Goal: Transaction & Acquisition: Register for event/course

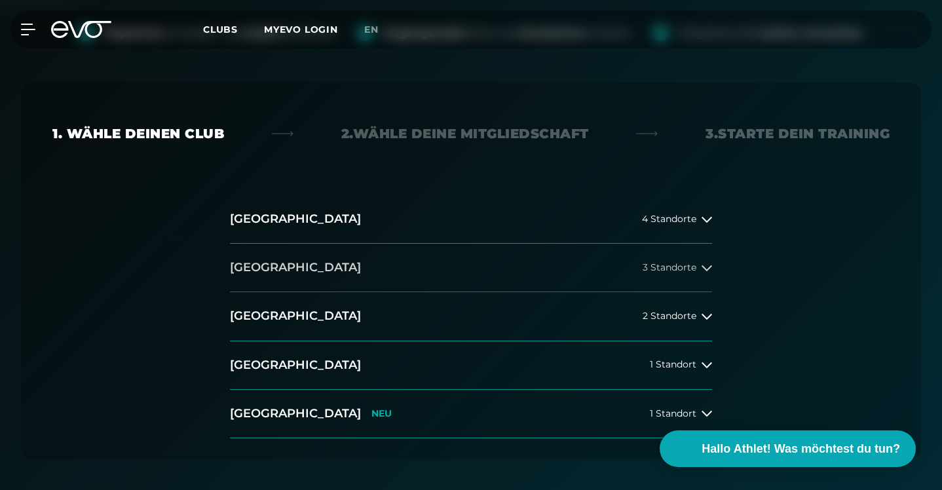
scroll to position [262, 0]
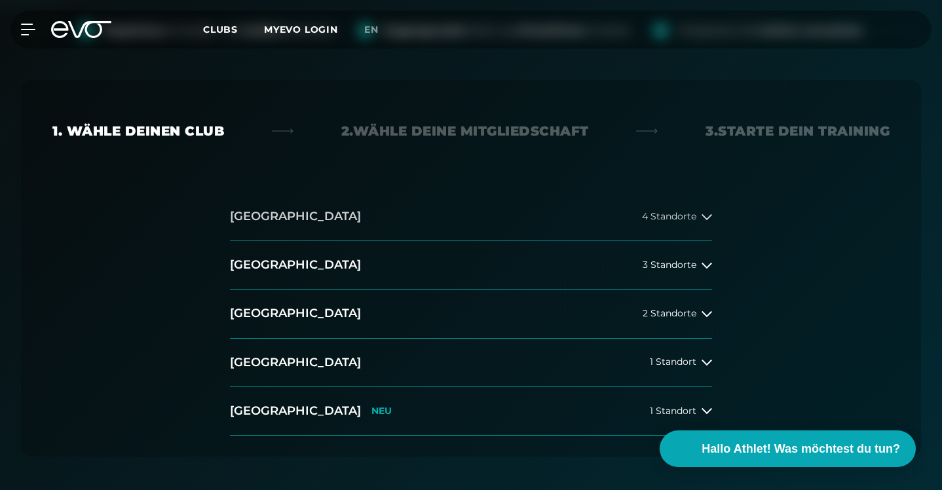
click at [706, 193] on button "[GEOGRAPHIC_DATA] 4 Standorte" at bounding box center [471, 217] width 482 height 48
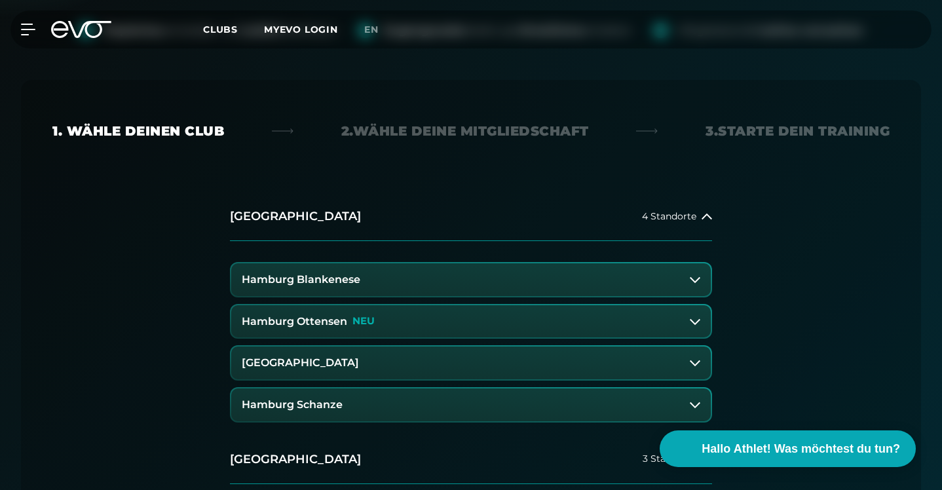
click at [691, 316] on icon at bounding box center [695, 321] width 10 height 10
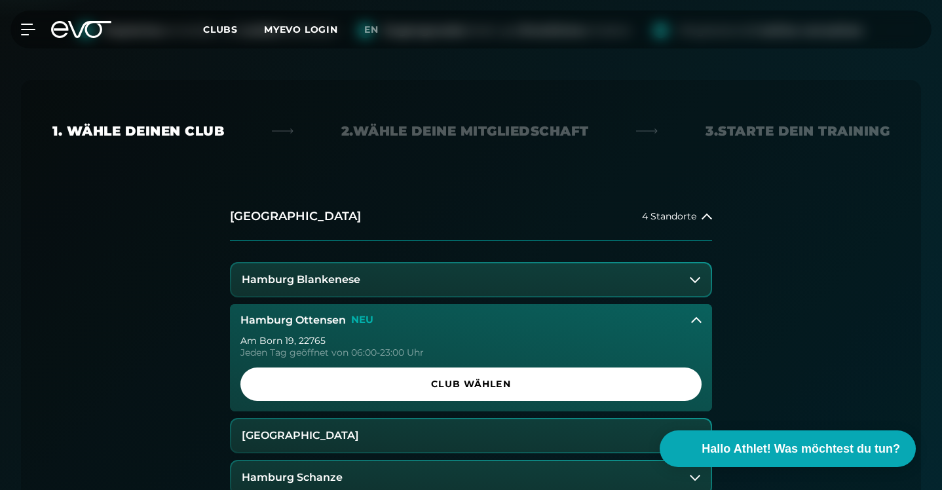
scroll to position [288, 0]
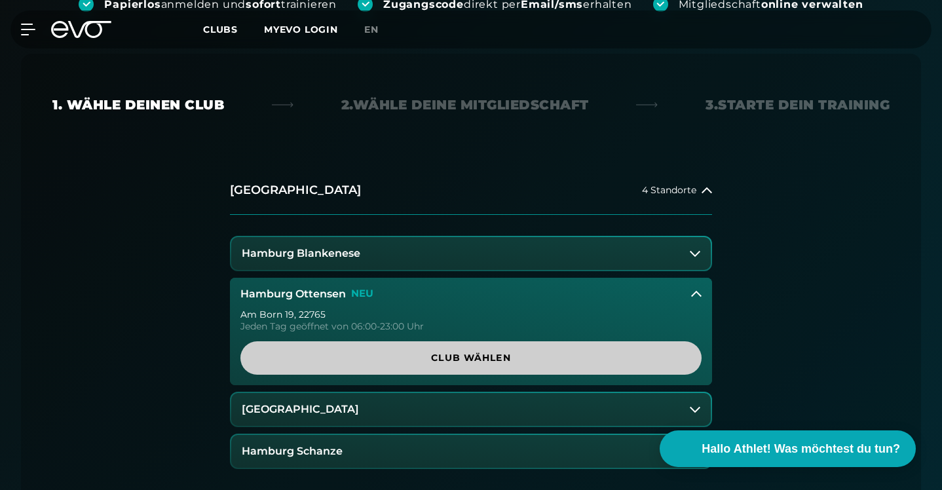
click at [514, 351] on span "Club wählen" at bounding box center [471, 358] width 430 height 14
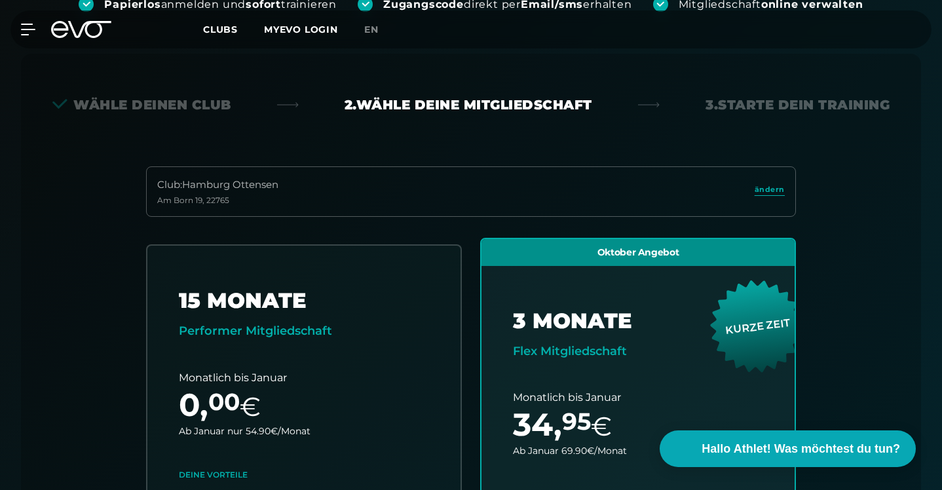
scroll to position [290, 0]
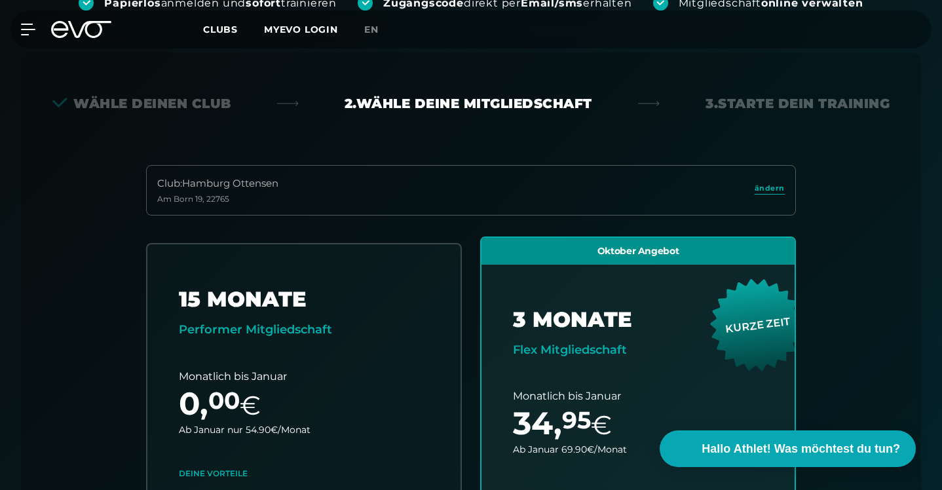
click at [80, 278] on div "Club : Hamburg Ottensen Am Born 19 , 22765 ändern 15 MONATE Performer Mitglieds…" at bounding box center [470, 470] width 837 height 611
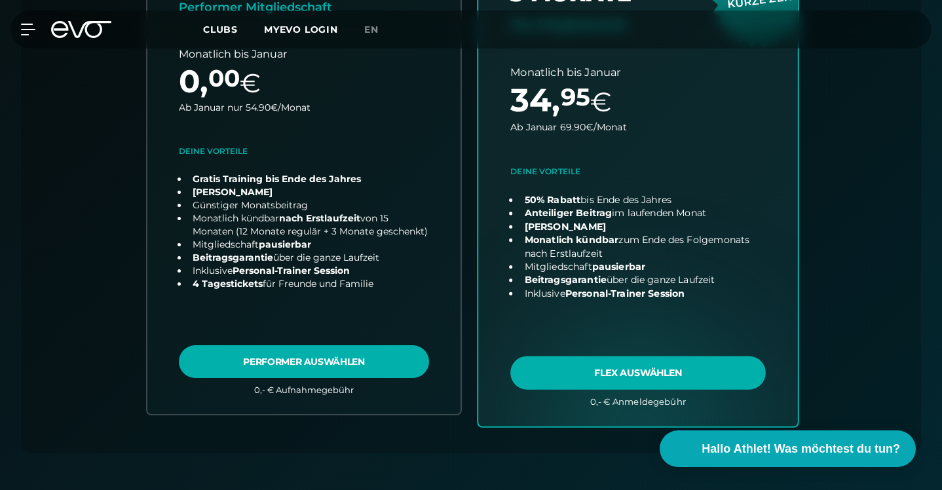
scroll to position [630, 0]
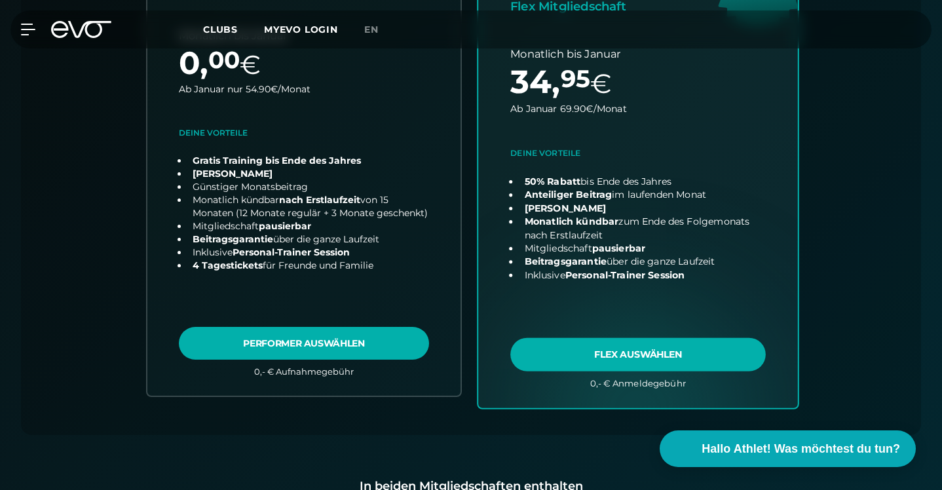
click at [646, 295] on link "choose plan" at bounding box center [638, 150] width 320 height 516
click at [686, 202] on link "choose plan" at bounding box center [638, 150] width 320 height 516
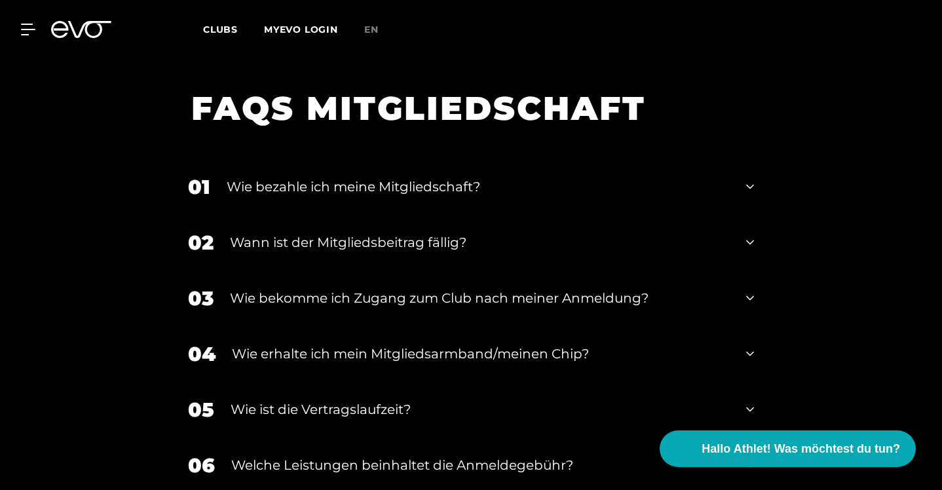
scroll to position [2071, 0]
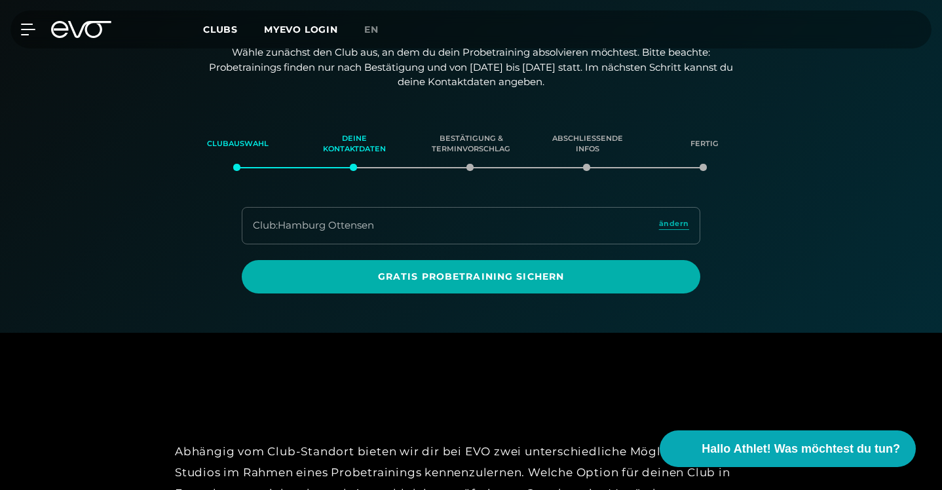
scroll to position [225, 0]
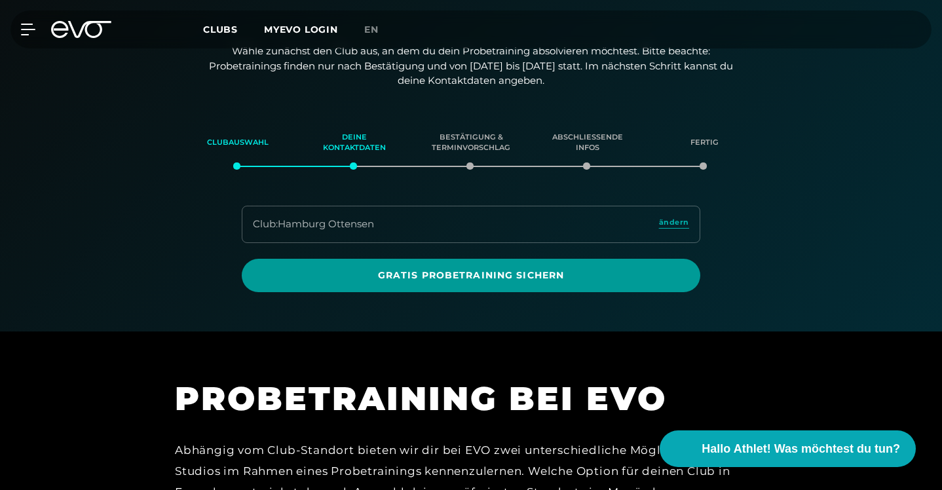
click at [636, 269] on span "Gratis Probetraining sichern" at bounding box center [471, 276] width 427 height 14
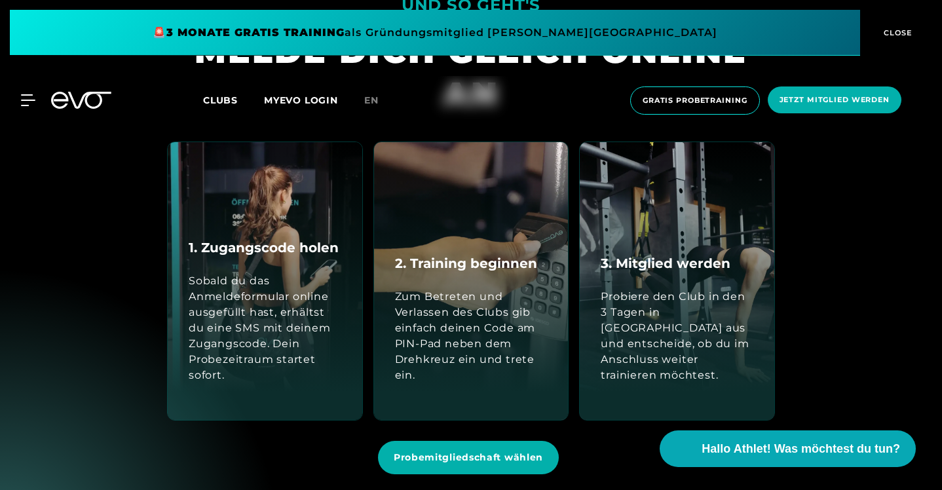
scroll to position [1232, 0]
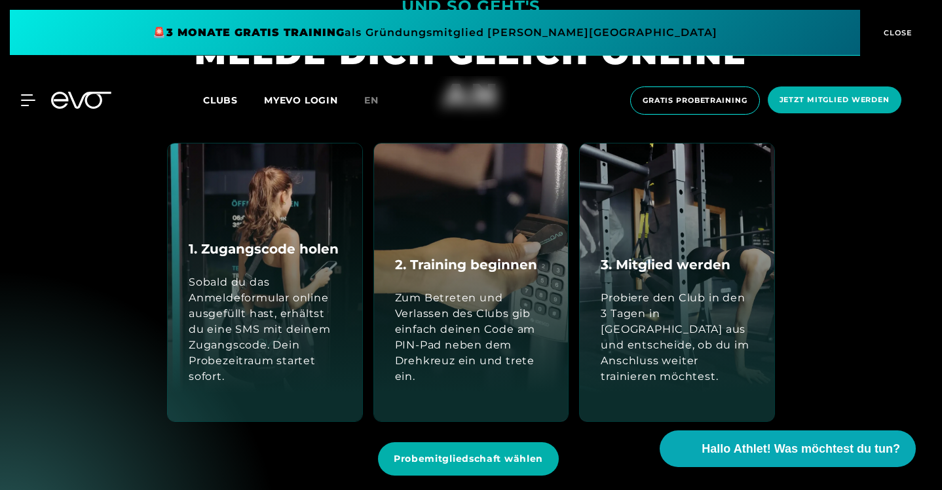
click at [745, 290] on div "Probiere den Club in den 3 Tagen in [GEOGRAPHIC_DATA] aus und entscheide, ob du…" at bounding box center [677, 337] width 153 height 94
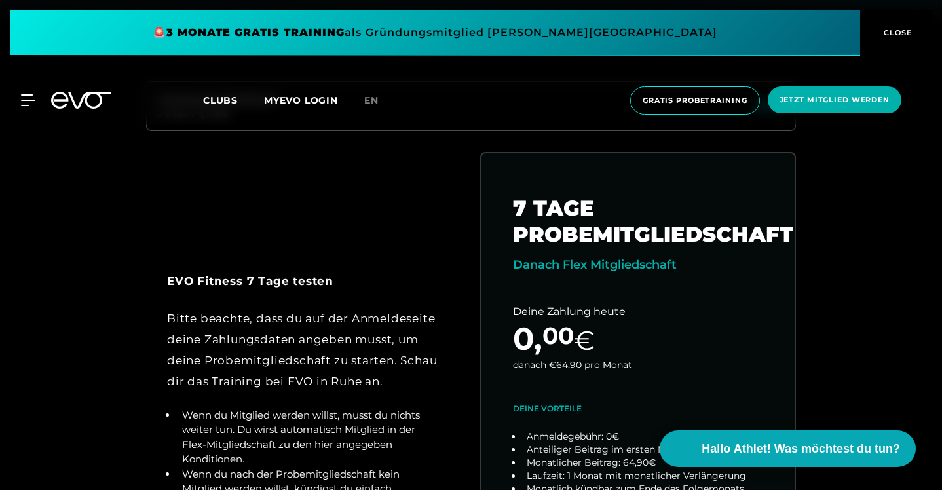
scroll to position [419, 0]
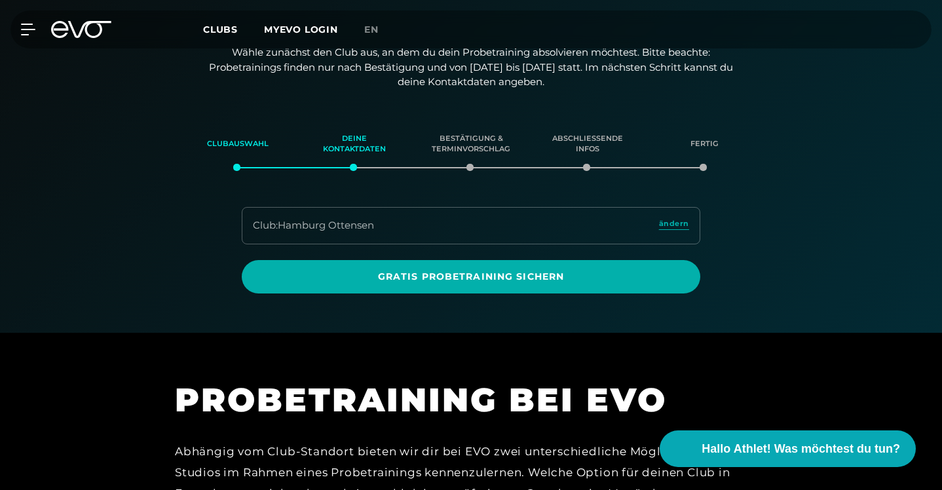
scroll to position [225, 0]
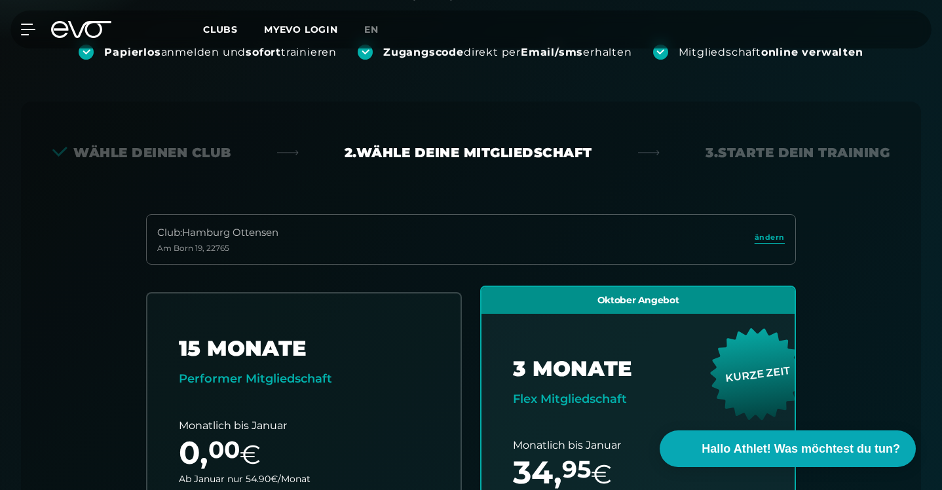
scroll to position [237, 0]
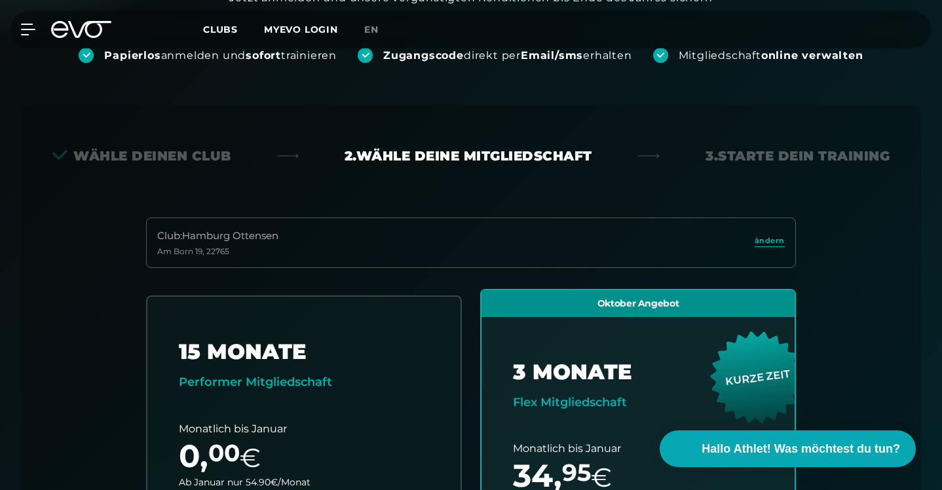
click at [767, 147] on div "3. Starte dein Training" at bounding box center [798, 156] width 184 height 18
click at [94, 45] on div "MyEVO Login Über EVO Mitgliedschaften Probetraining TAGESPASS EVO Studios [GEOG…" at bounding box center [471, 29] width 937 height 38
click at [86, 37] on icon at bounding box center [81, 29] width 60 height 17
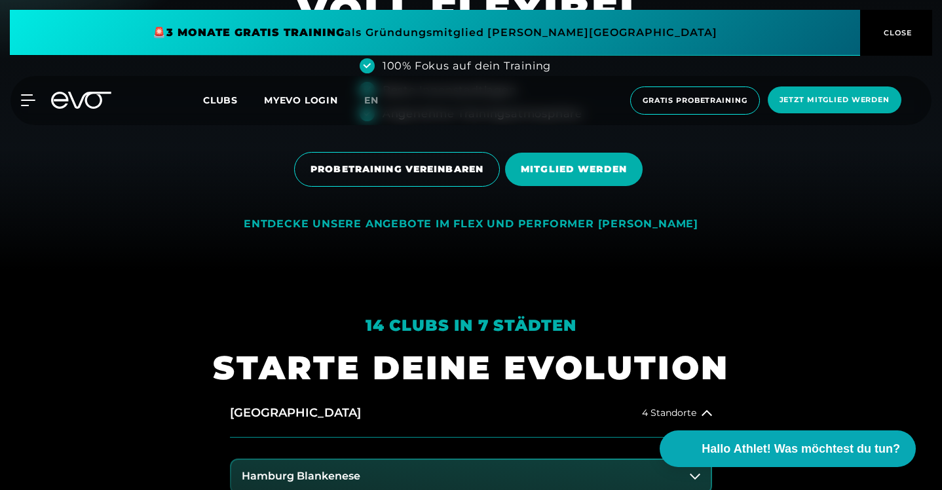
scroll to position [210, 0]
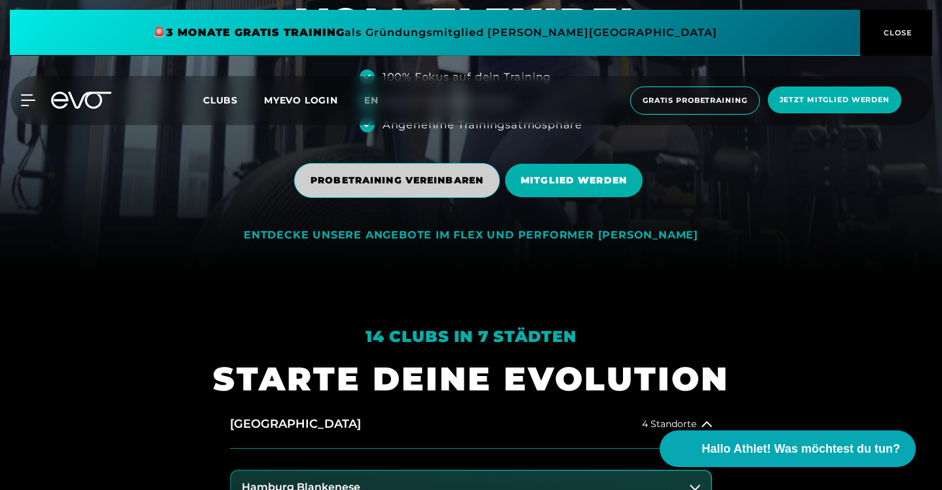
click at [417, 174] on span "PROBETRAINING VEREINBAREN" at bounding box center [397, 181] width 173 height 14
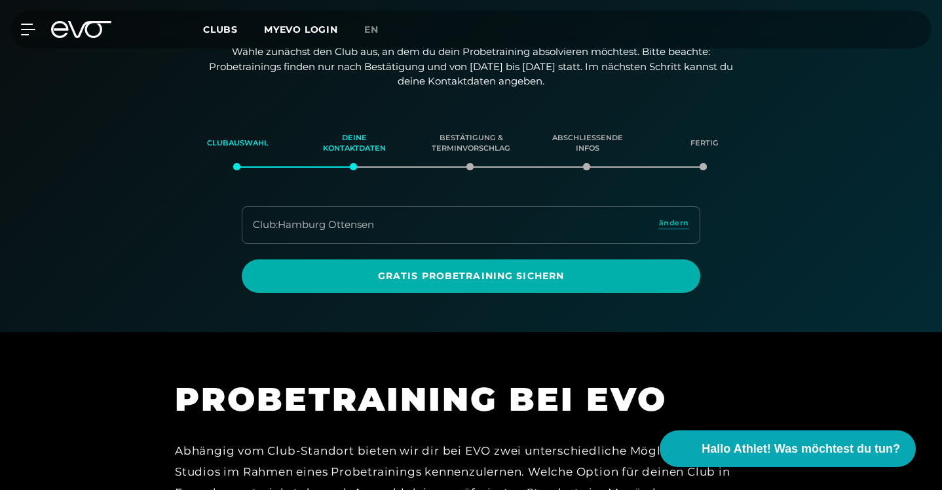
scroll to position [225, 0]
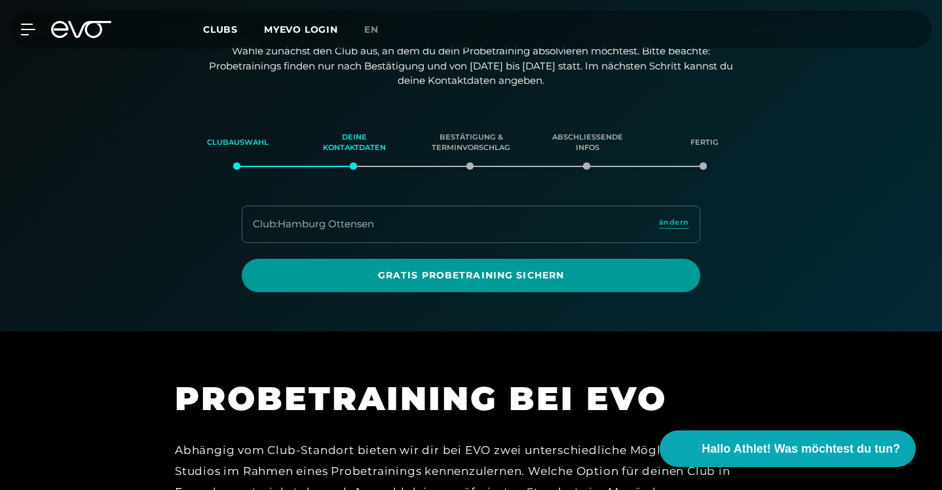
click at [533, 269] on span "Gratis Probetraining sichern" at bounding box center [471, 276] width 427 height 14
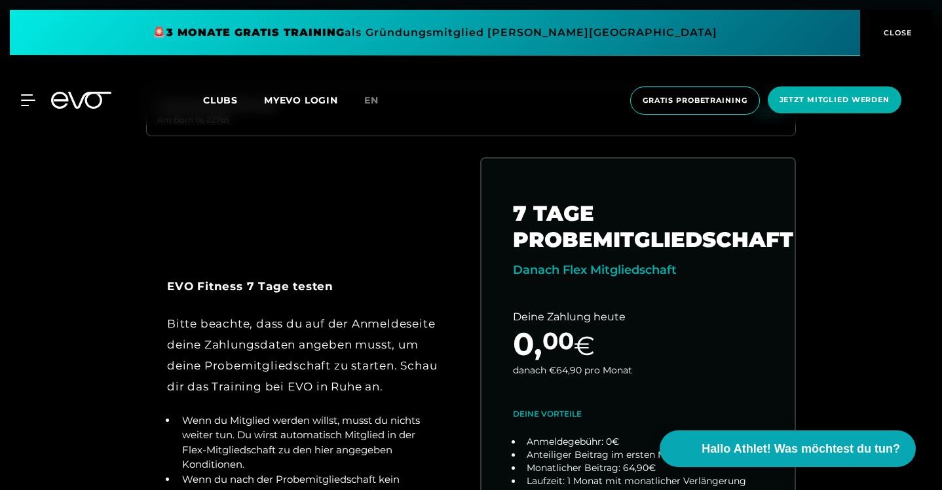
scroll to position [446, 0]
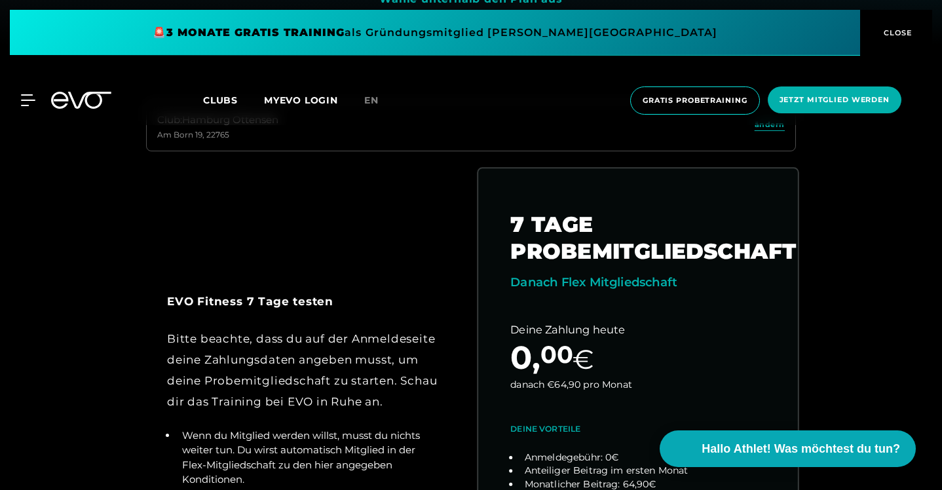
click at [563, 281] on link "choose plan" at bounding box center [638, 425] width 320 height 515
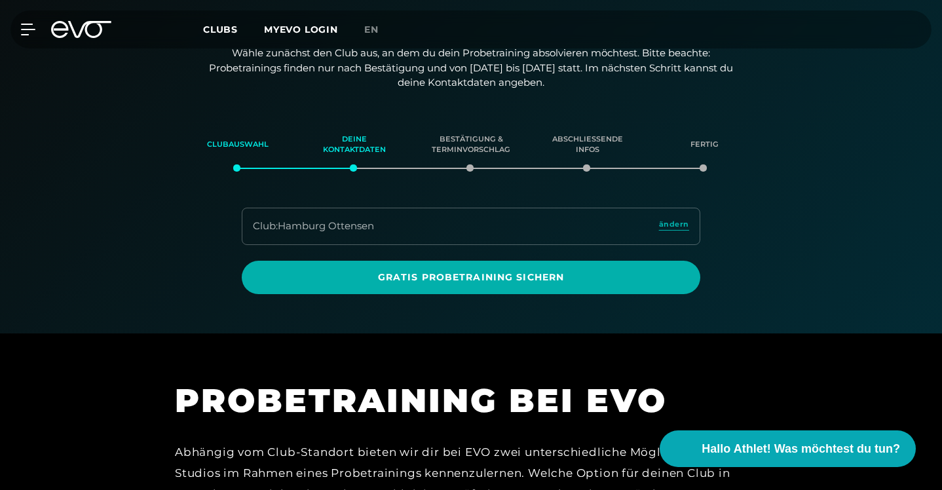
scroll to position [225, 0]
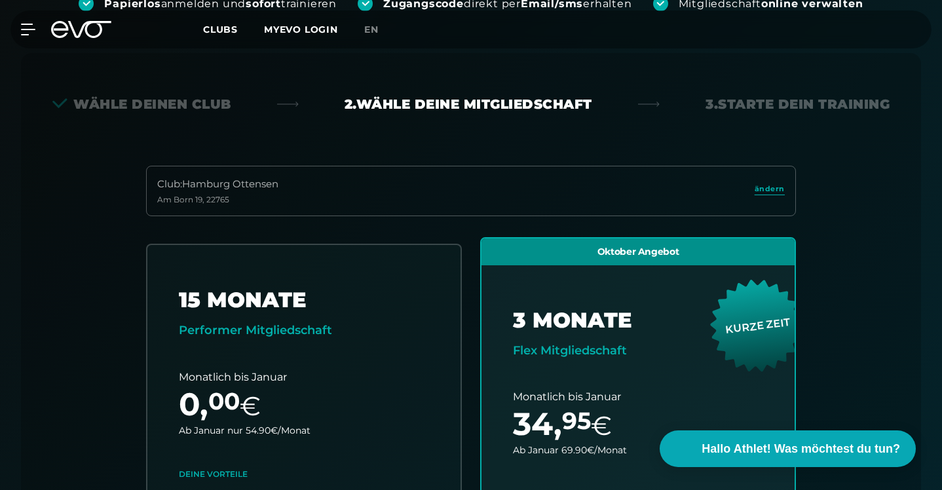
scroll to position [290, 0]
click at [849, 259] on div "Club : Hamburg Ottensen Am Born 19 , 22765 ändern 15 MONATE Performer Mitglieds…" at bounding box center [470, 470] width 837 height 611
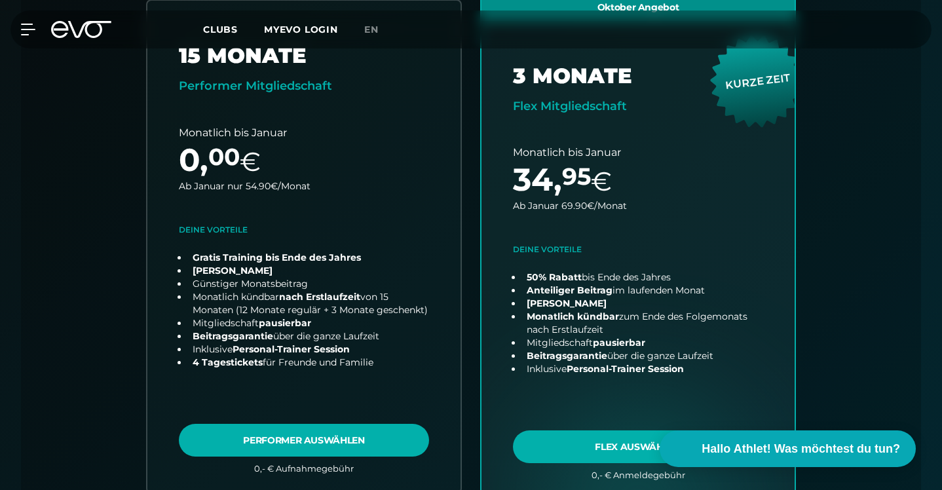
scroll to position [552, 0]
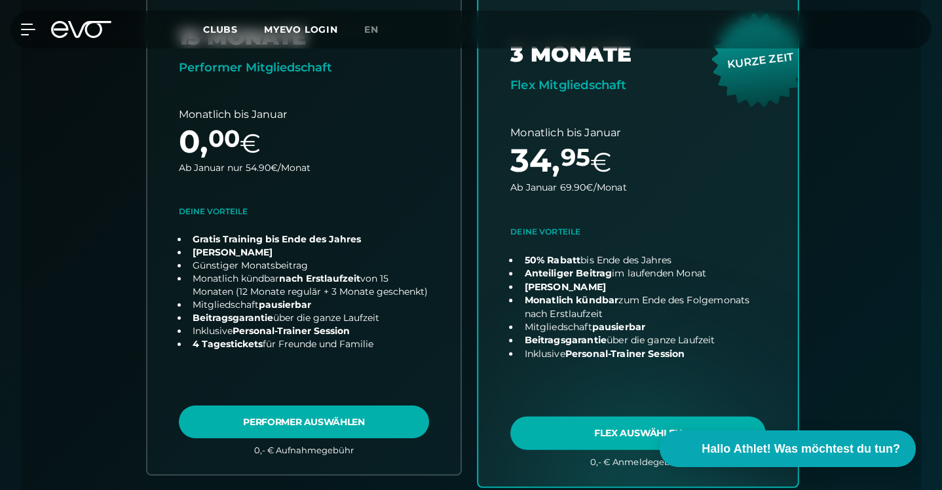
click at [693, 371] on link "choose plan" at bounding box center [638, 229] width 320 height 516
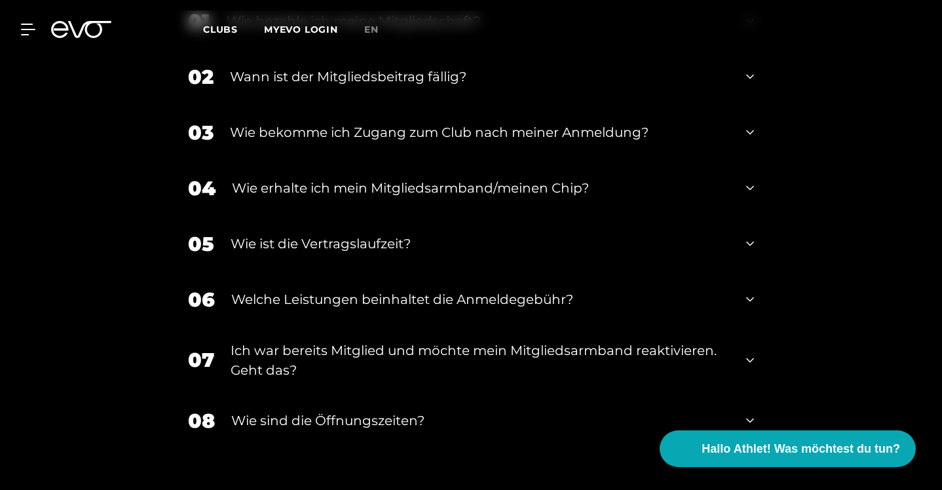
scroll to position [2247, 0]
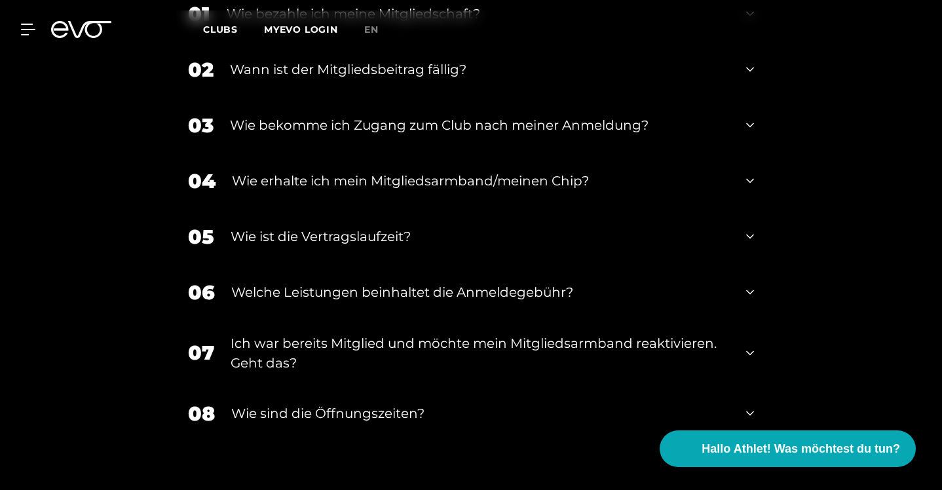
click at [754, 133] on icon at bounding box center [750, 125] width 8 height 16
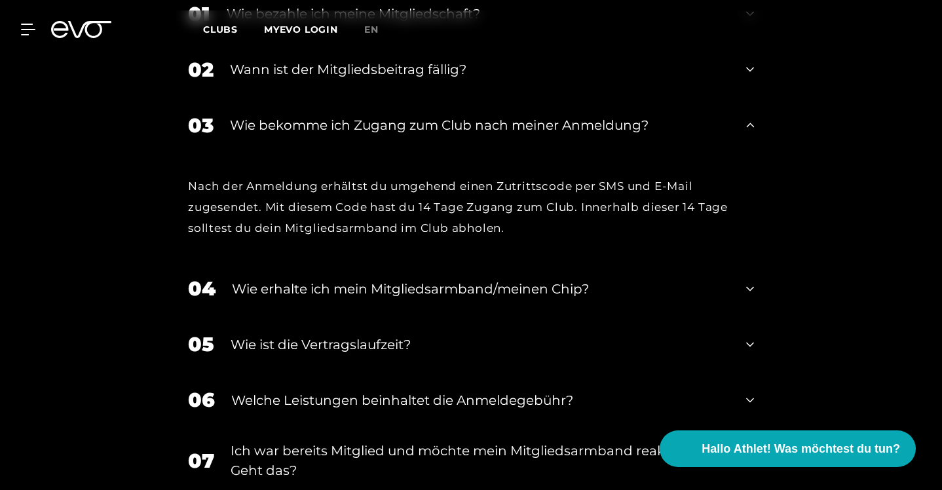
click at [754, 133] on icon at bounding box center [750, 125] width 8 height 16
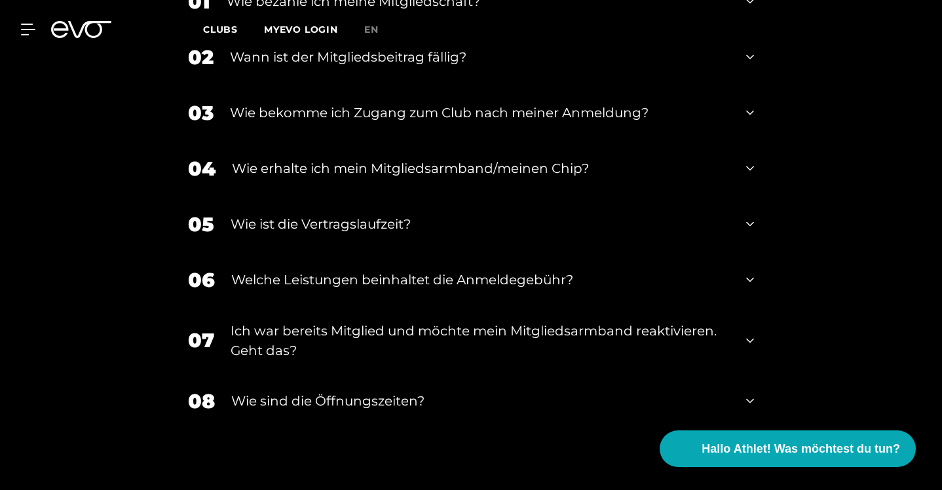
scroll to position [2261, 0]
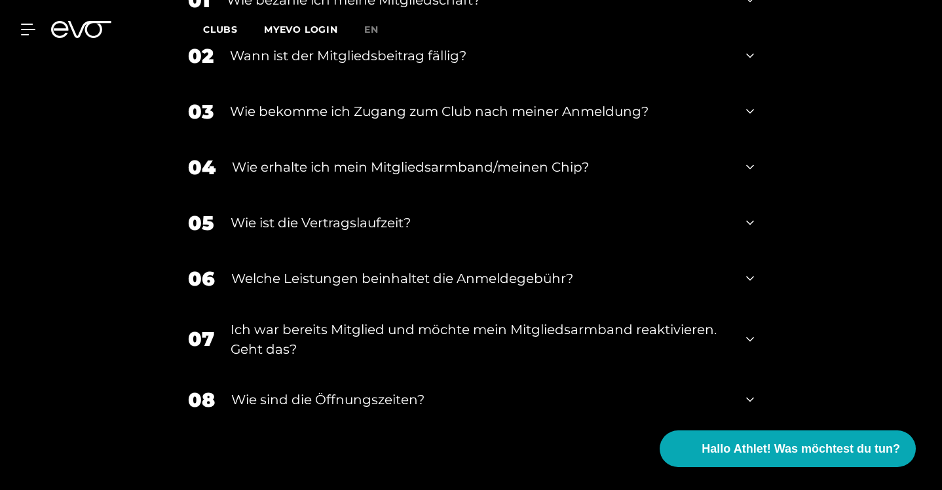
click at [767, 84] on div "02 Wann ist der Mitgliedsbeitrag fällig?" at bounding box center [471, 56] width 592 height 56
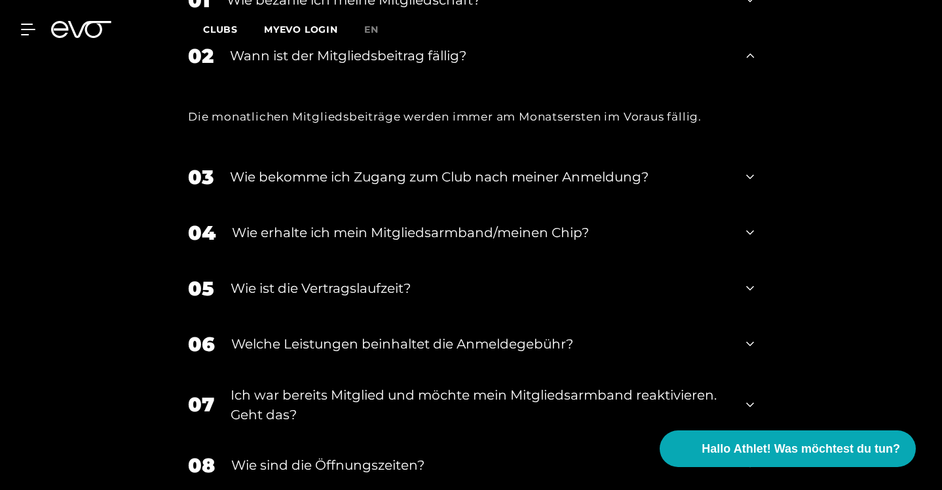
click at [767, 84] on div "02 Wann ist der Mitgliedsbeitrag fällig?" at bounding box center [471, 56] width 592 height 56
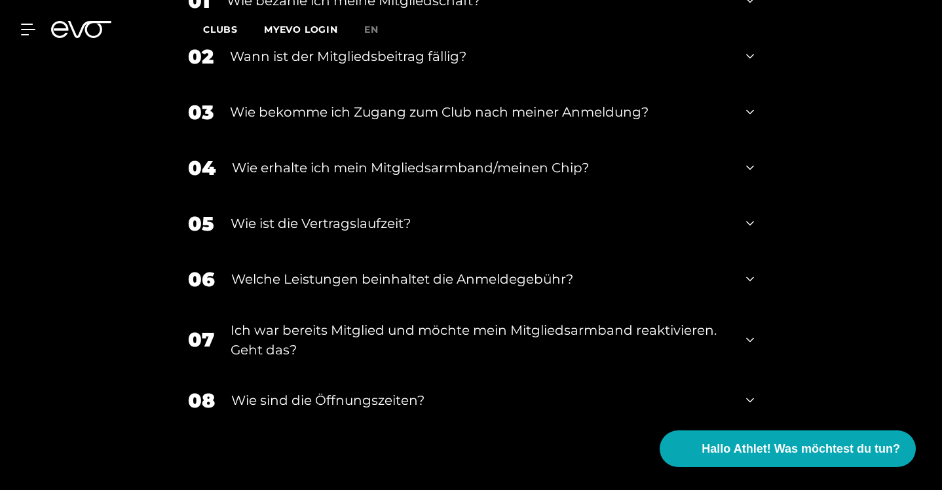
click at [767, 85] on div "02 Wann ist der Mitgliedsbeitrag fällig?" at bounding box center [471, 57] width 592 height 56
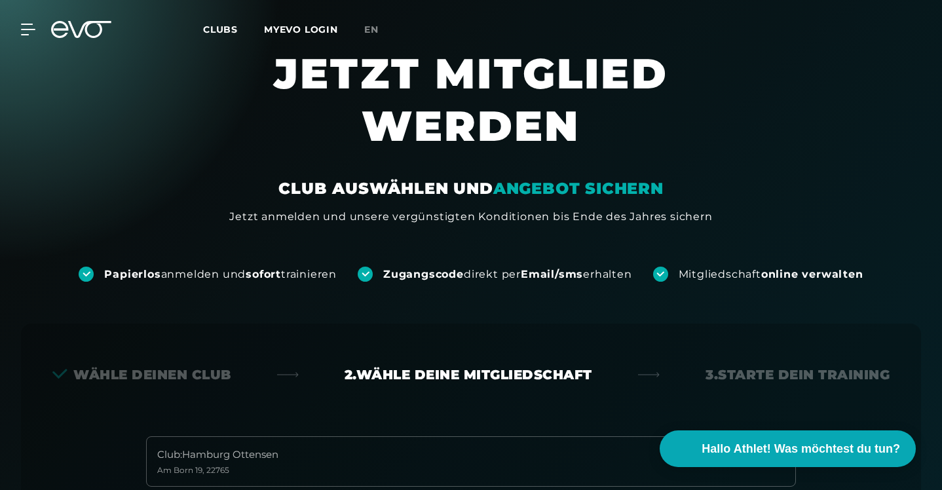
scroll to position [0, 0]
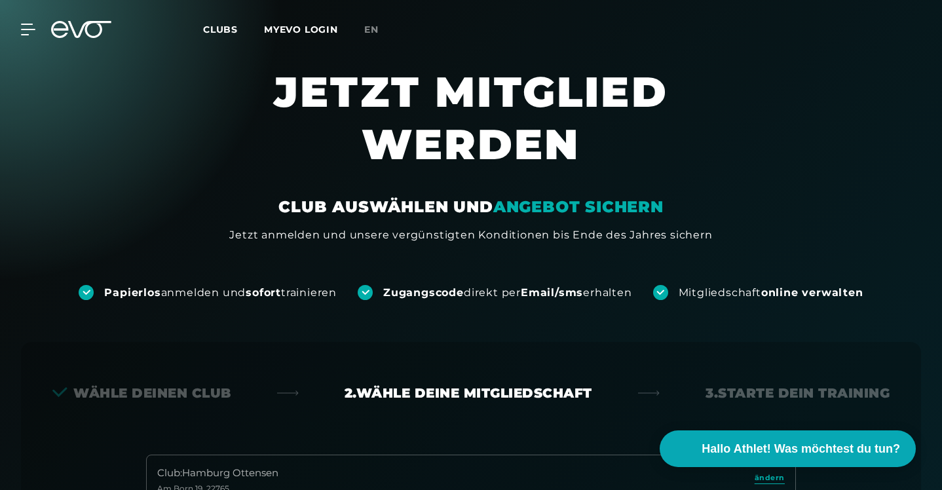
click at [111, 384] on div "Wähle deinen Club" at bounding box center [141, 393] width 179 height 18
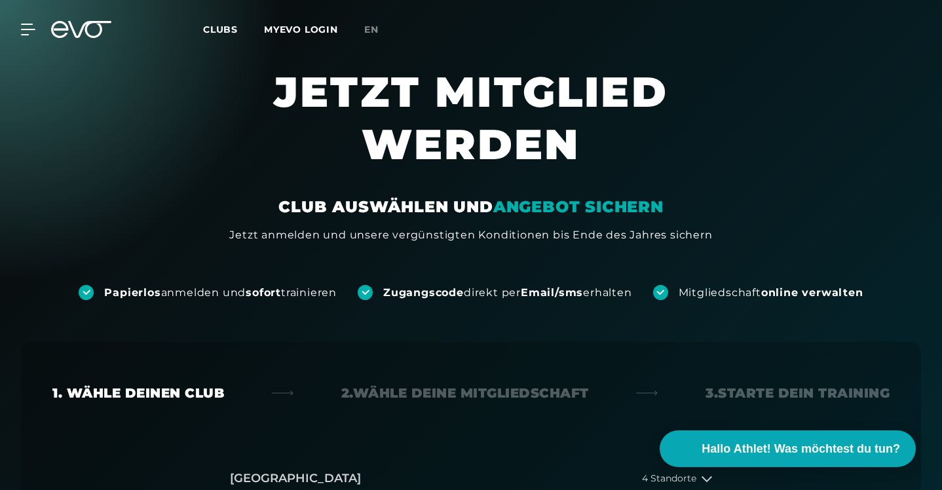
click at [326, 455] on button "[GEOGRAPHIC_DATA] 4 Standorte" at bounding box center [471, 479] width 482 height 48
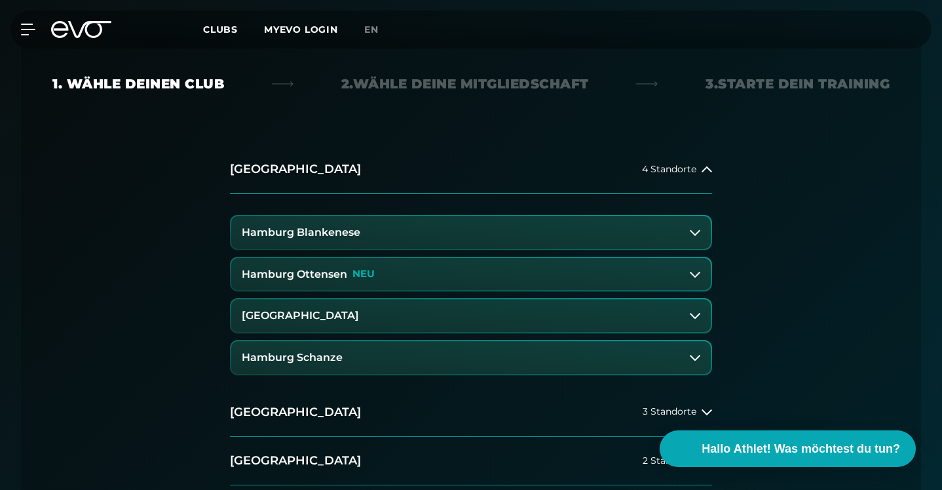
scroll to position [319, 0]
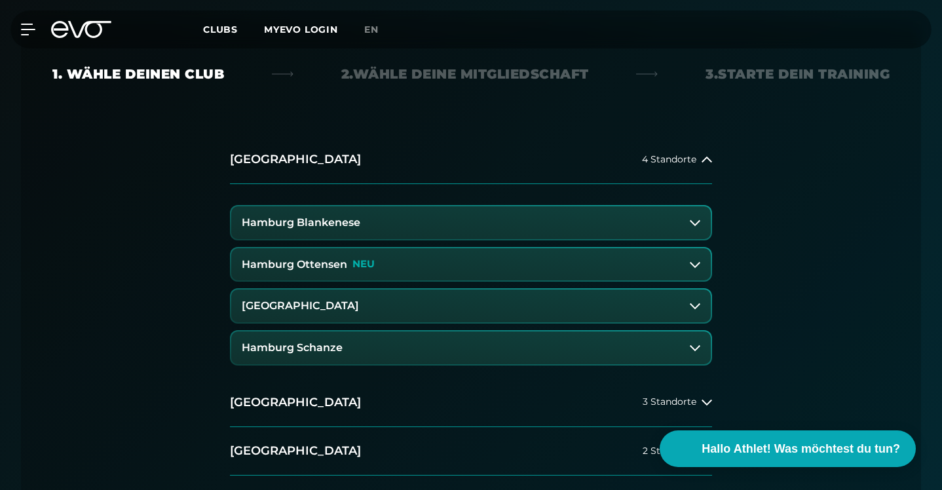
click at [700, 259] on icon at bounding box center [695, 264] width 10 height 10
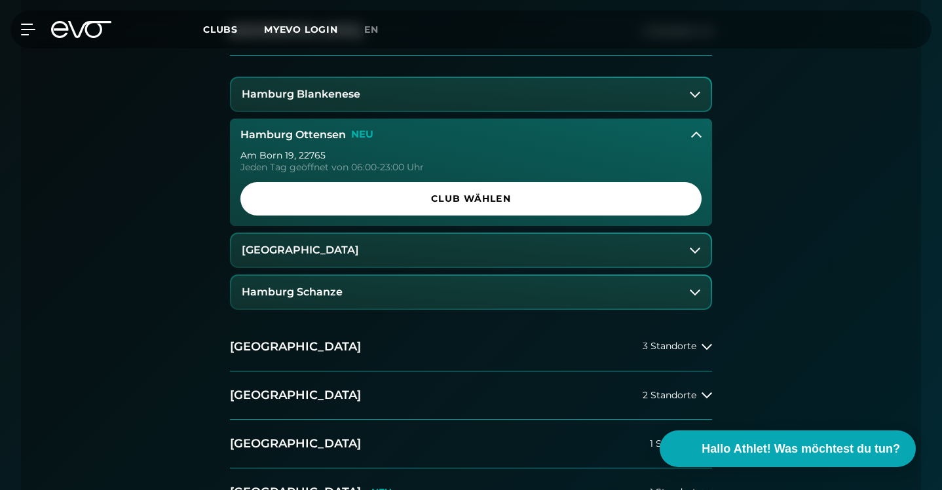
click at [552, 192] on span "Club wählen" at bounding box center [471, 199] width 430 height 14
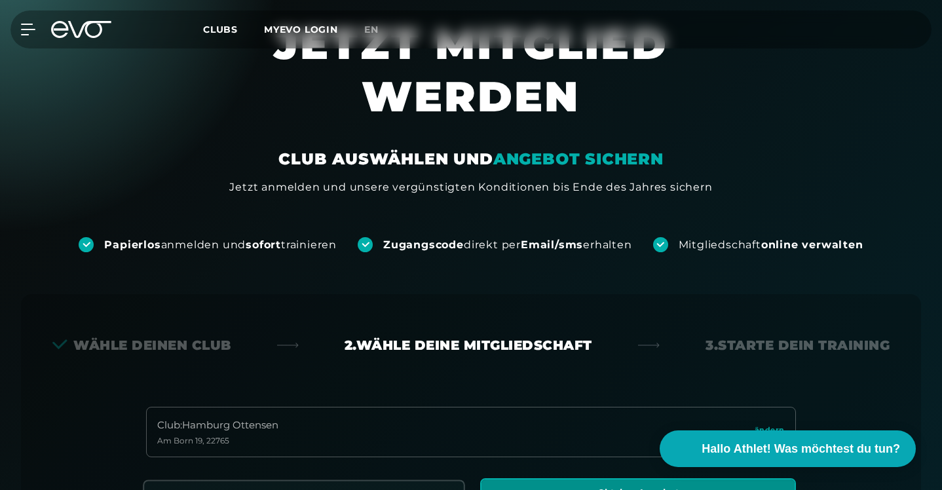
scroll to position [0, 0]
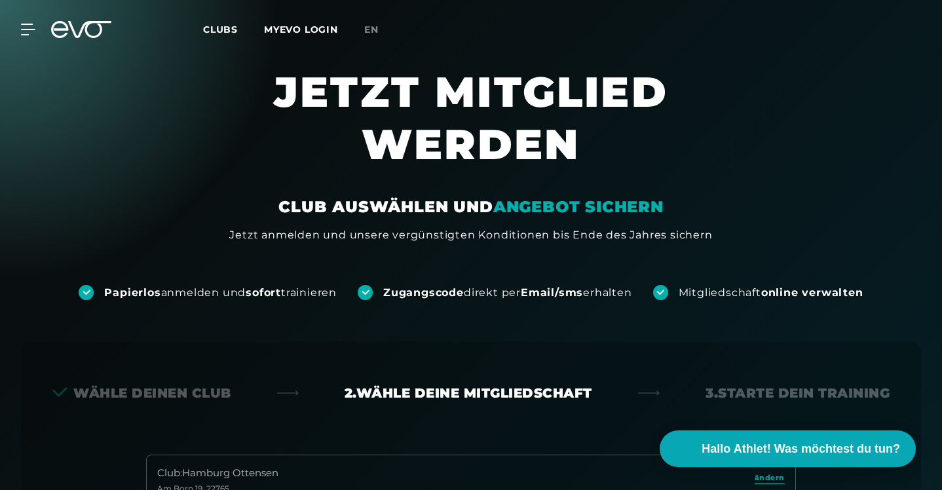
click at [80, 28] on icon at bounding box center [81, 29] width 60 height 17
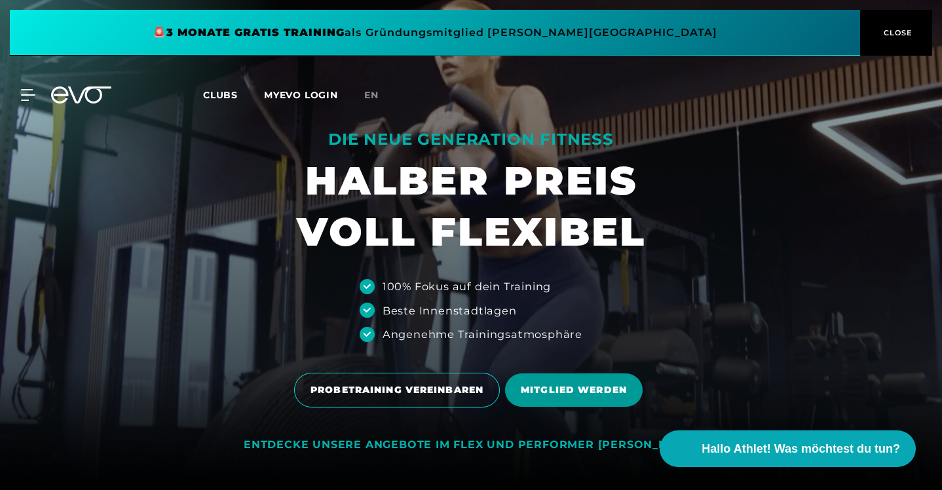
click at [627, 391] on span "MITGLIED WERDEN" at bounding box center [574, 390] width 106 height 14
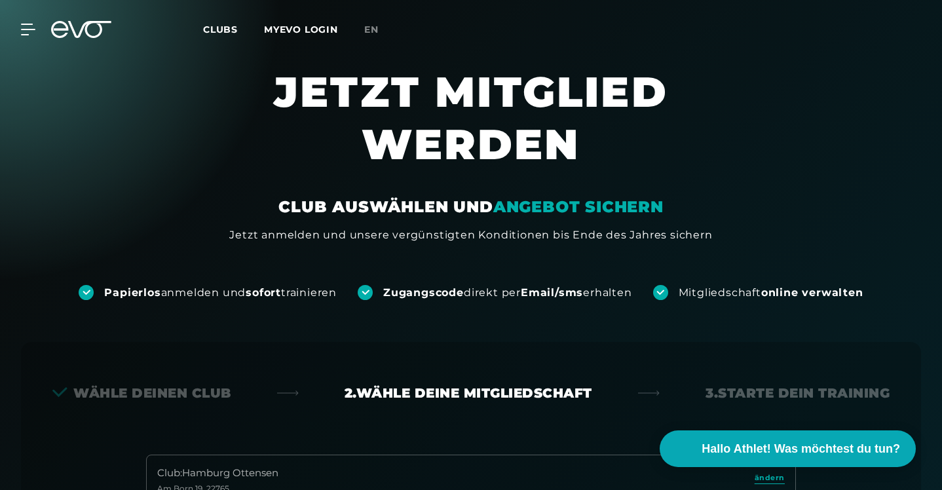
click at [73, 35] on icon at bounding box center [81, 29] width 60 height 17
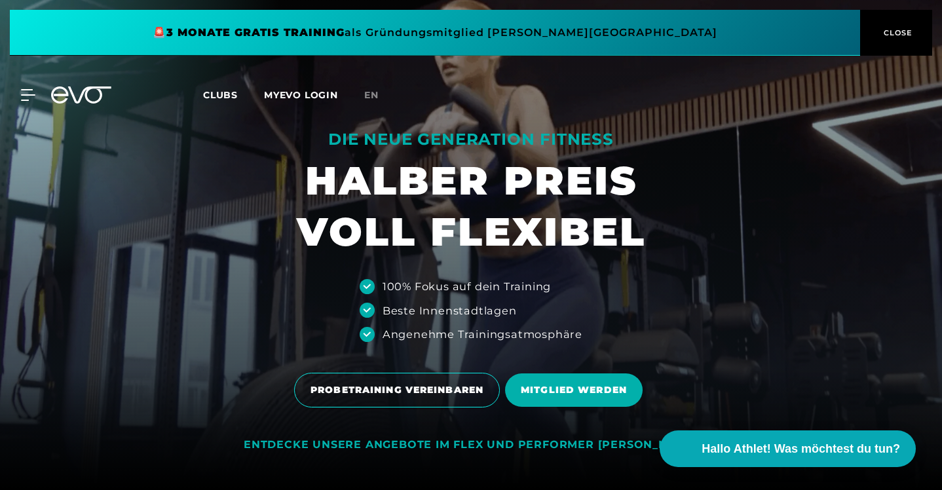
scroll to position [5, 0]
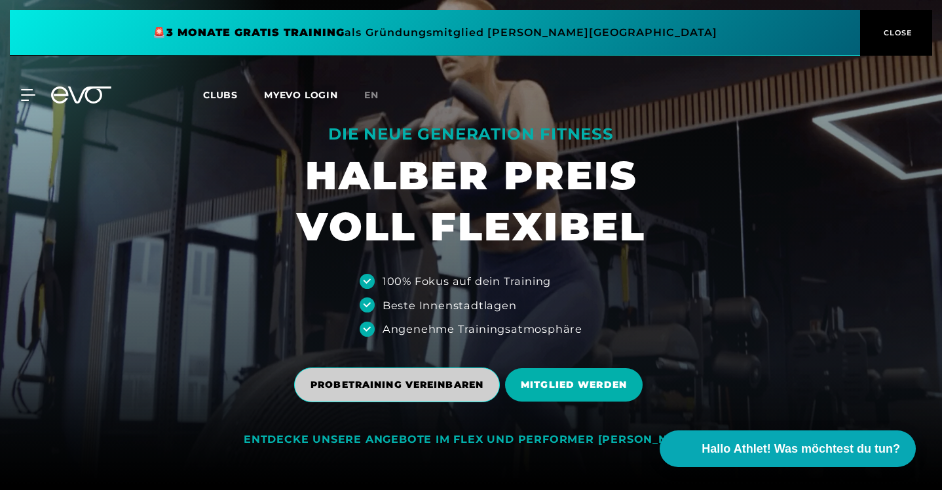
click at [408, 394] on span "PROBETRAINING VEREINBAREN" at bounding box center [397, 385] width 206 height 35
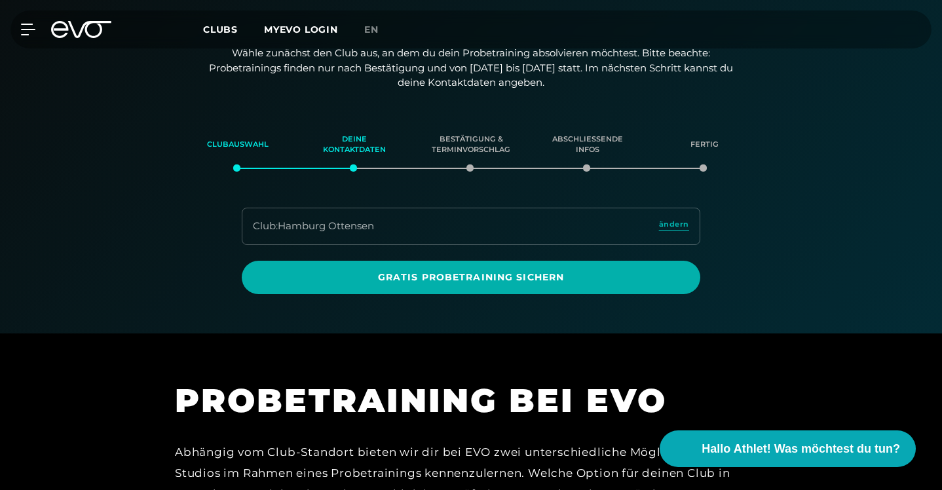
scroll to position [225, 0]
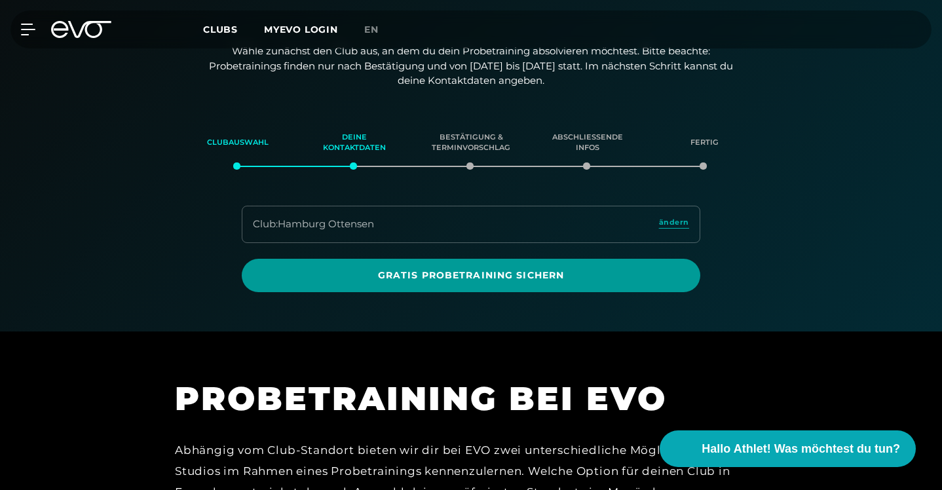
click at [455, 259] on span "Gratis Probetraining sichern" at bounding box center [471, 275] width 459 height 33
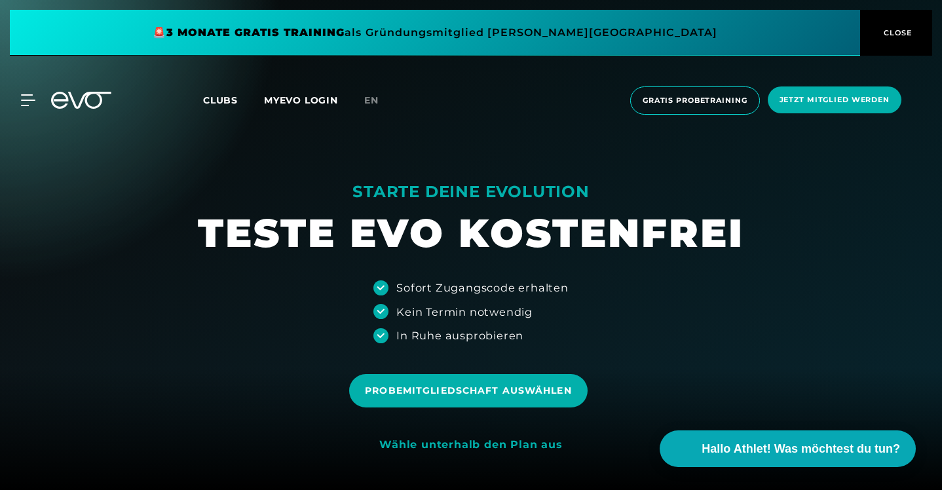
click at [492, 37] on span at bounding box center [435, 33] width 850 height 46
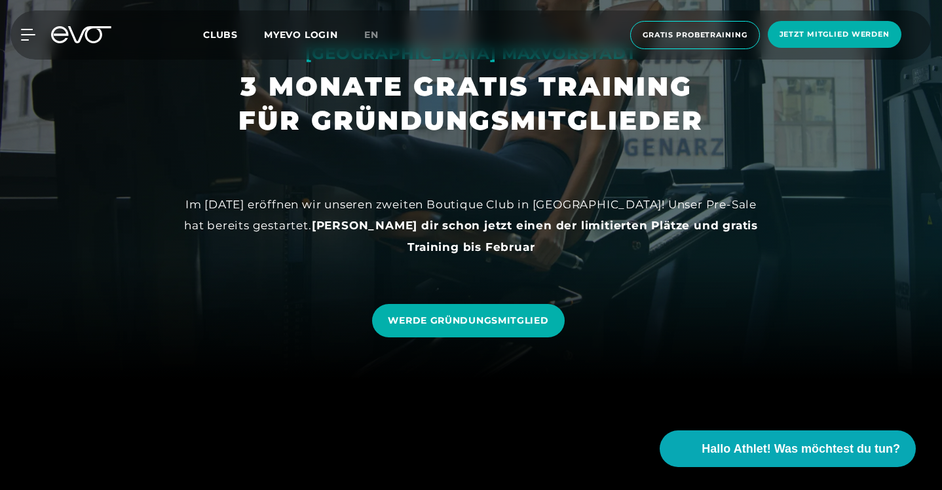
scroll to position [117, 0]
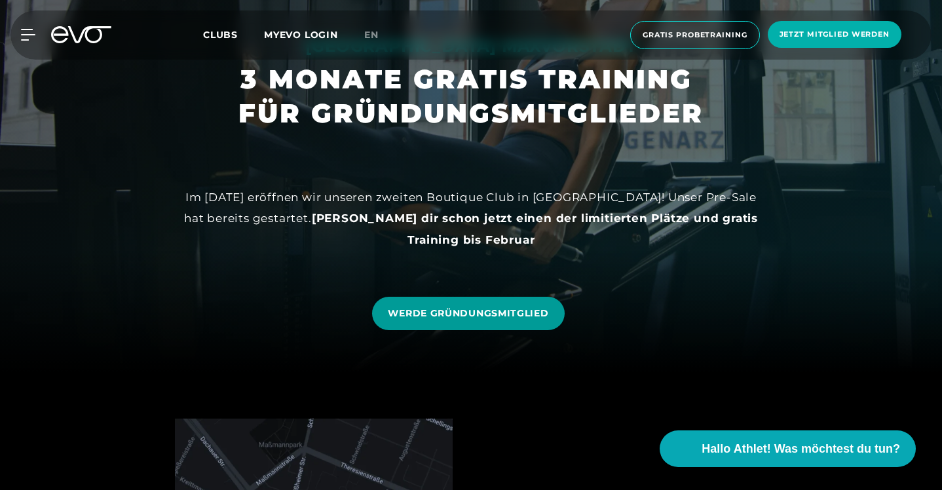
click at [470, 308] on span "WERDE GRÜNDUNGSMITGLIED" at bounding box center [468, 314] width 161 height 14
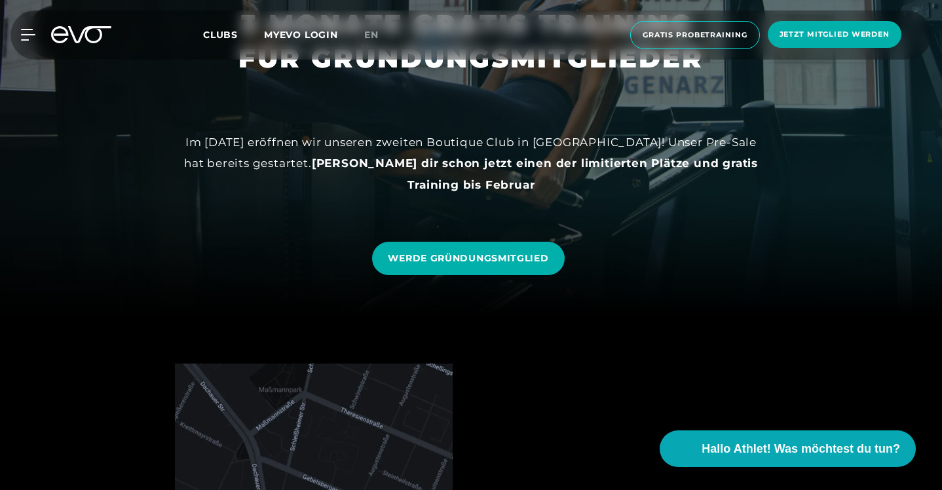
scroll to position [0, 0]
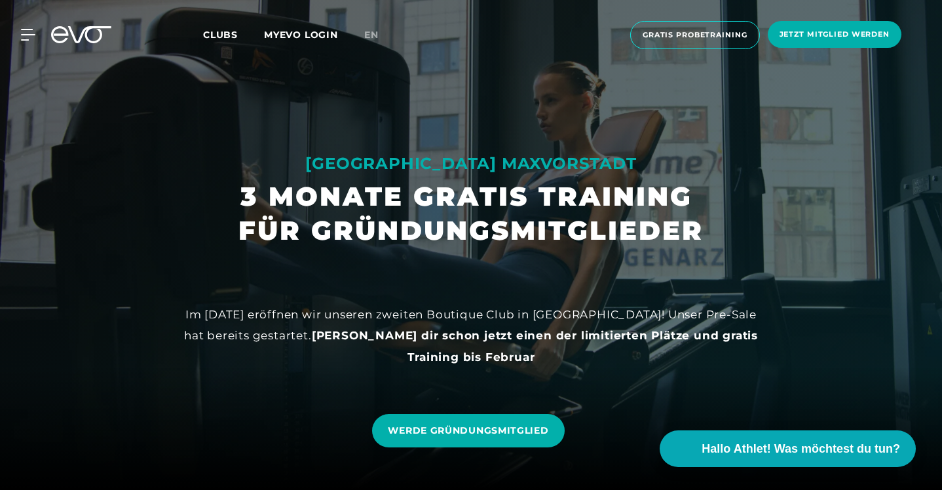
click at [65, 36] on icon at bounding box center [81, 34] width 60 height 17
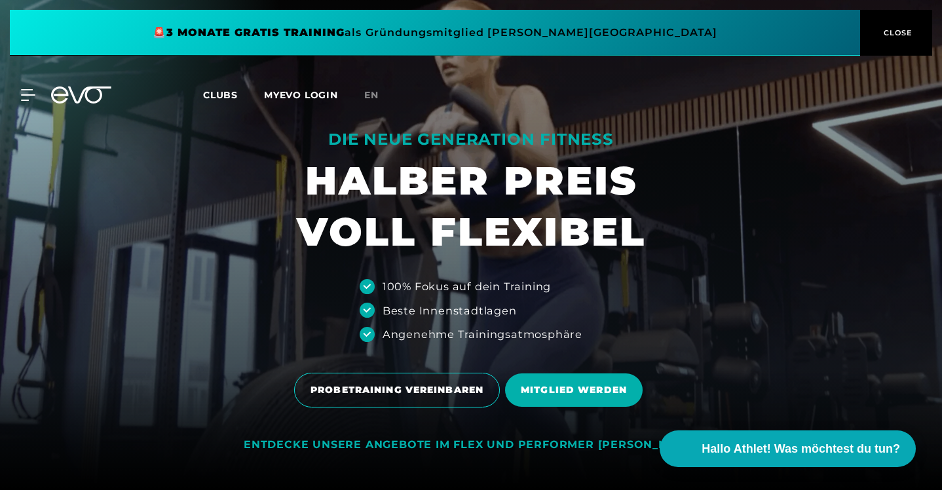
click at [226, 97] on span "Clubs" at bounding box center [220, 95] width 35 height 12
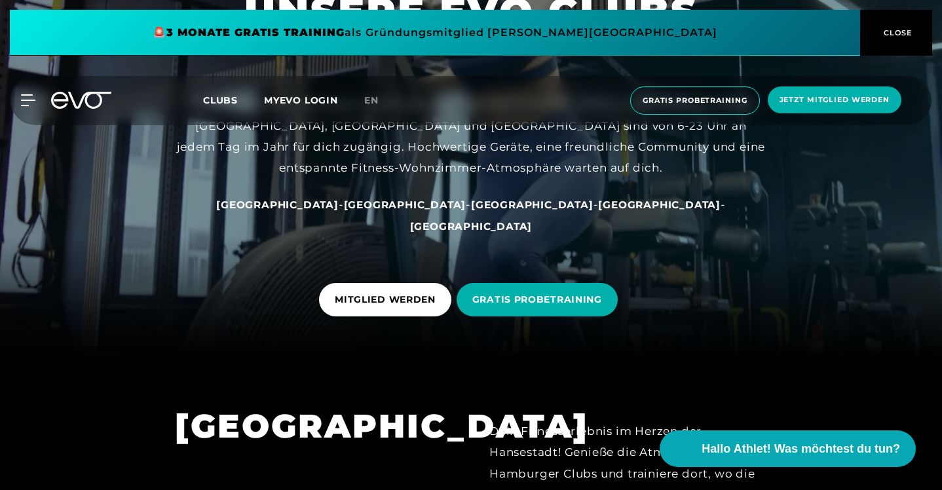
scroll to position [140, 0]
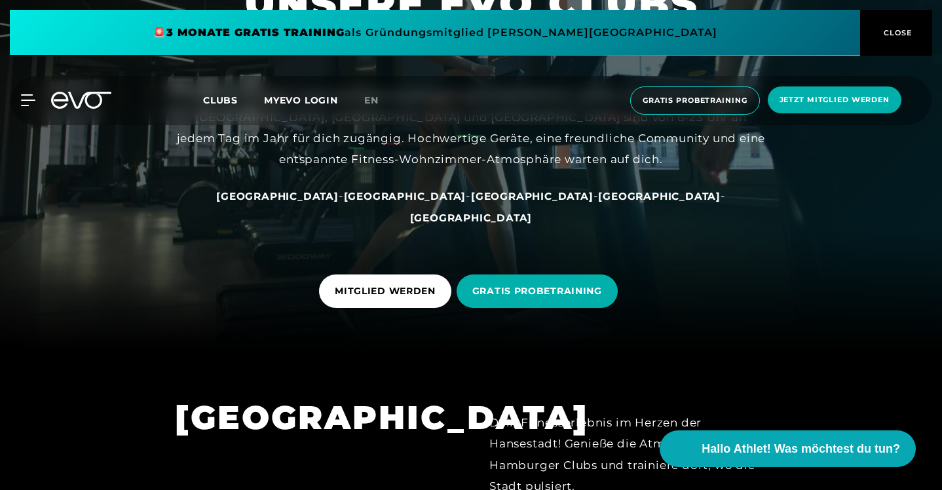
click at [330, 209] on div "[GEOGRAPHIC_DATA] - [GEOGRAPHIC_DATA] - [GEOGRAPHIC_DATA] - [GEOGRAPHIC_DATA] -…" at bounding box center [471, 206] width 590 height 43
click at [330, 202] on span "[GEOGRAPHIC_DATA]" at bounding box center [277, 196] width 123 height 12
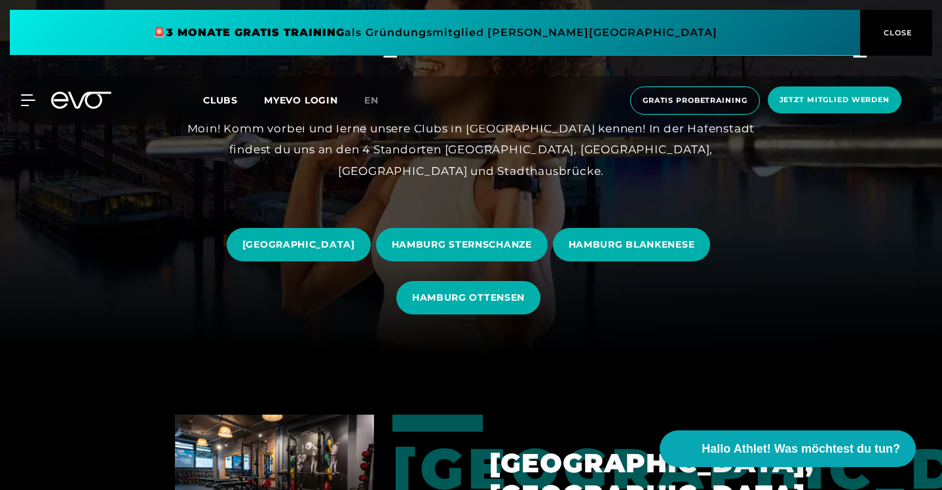
scroll to position [146, 0]
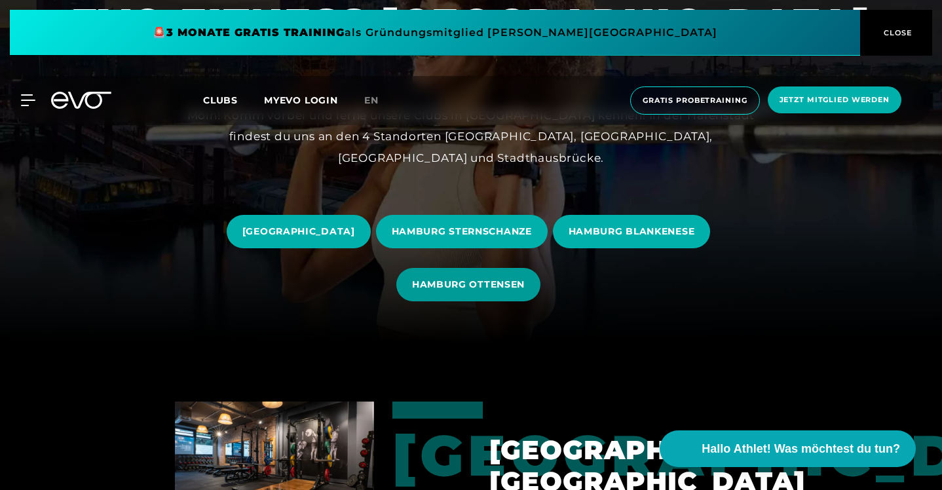
click at [525, 288] on span "HAMBURG OTTENSEN" at bounding box center [468, 285] width 113 height 14
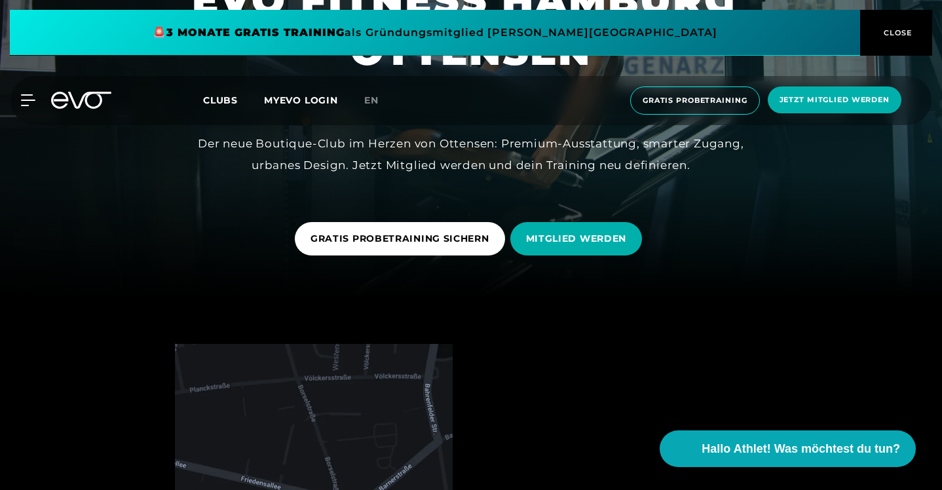
click at [563, 256] on link "MITGLIED WERDEN" at bounding box center [579, 238] width 138 height 53
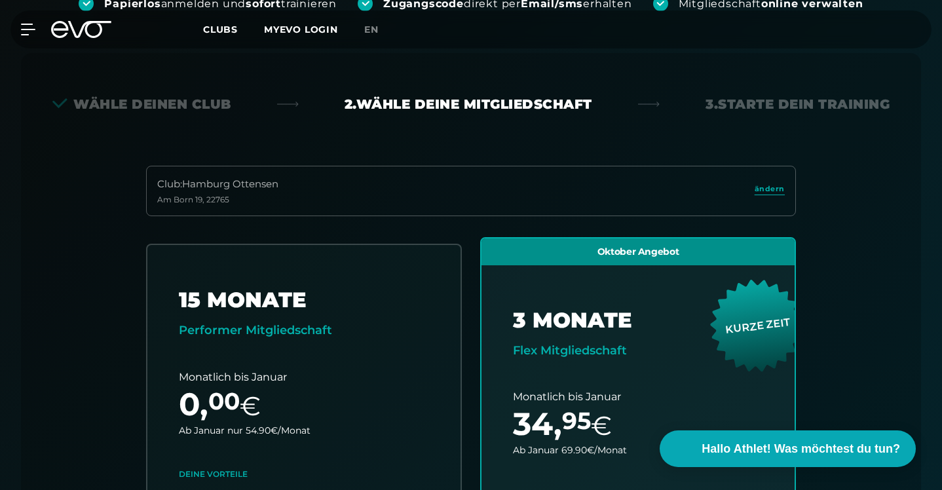
scroll to position [290, 0]
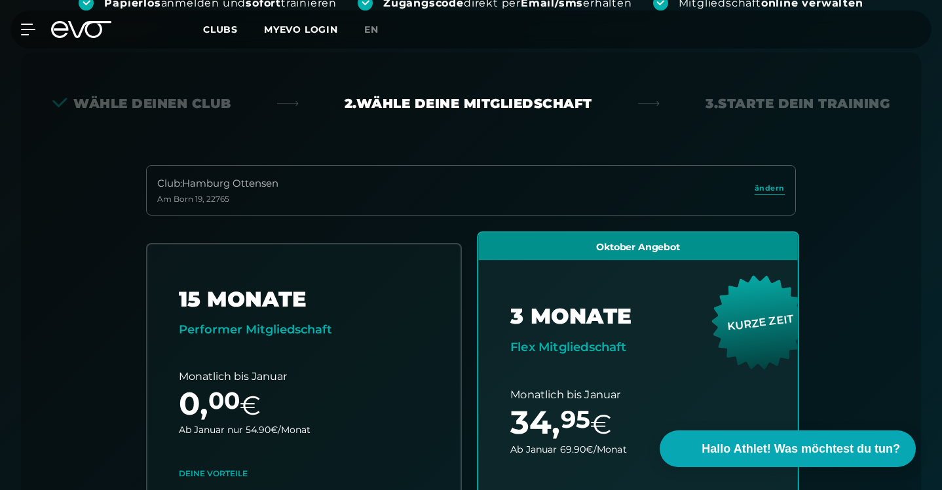
click at [748, 308] on link "choose plan" at bounding box center [638, 491] width 320 height 516
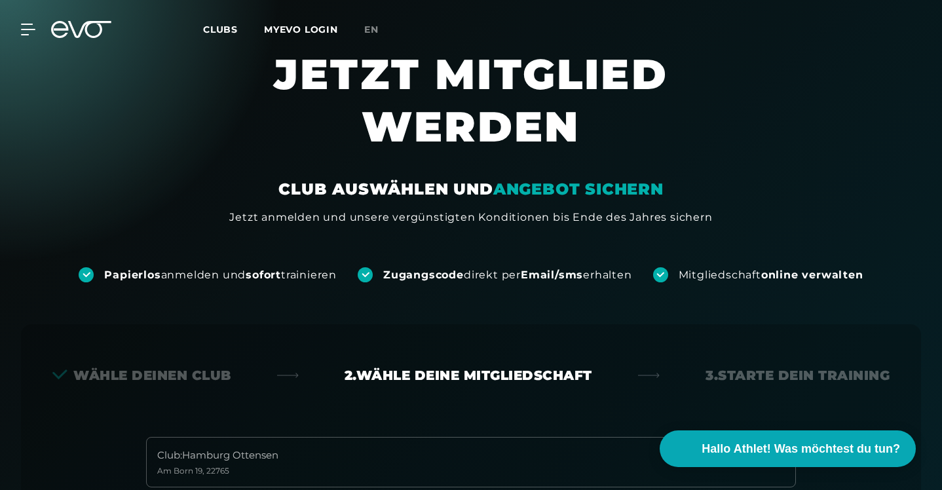
scroll to position [0, 0]
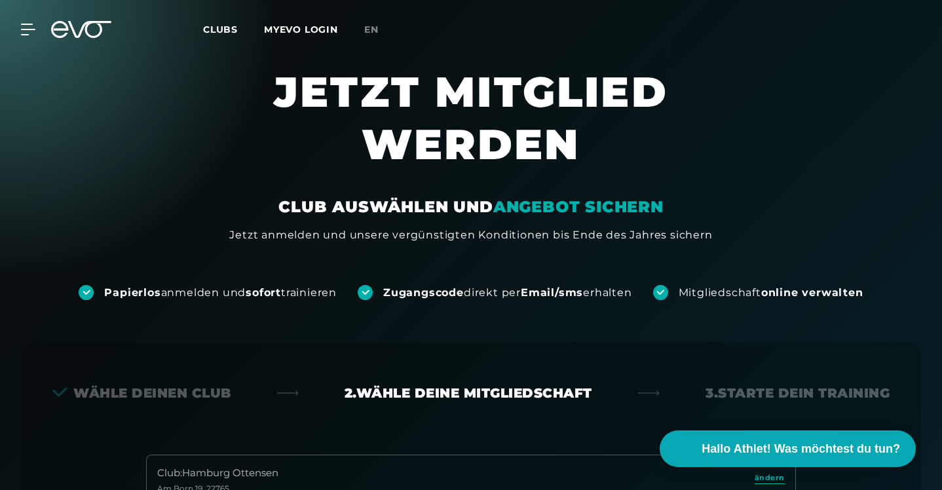
click at [222, 30] on span "Clubs" at bounding box center [220, 30] width 35 height 12
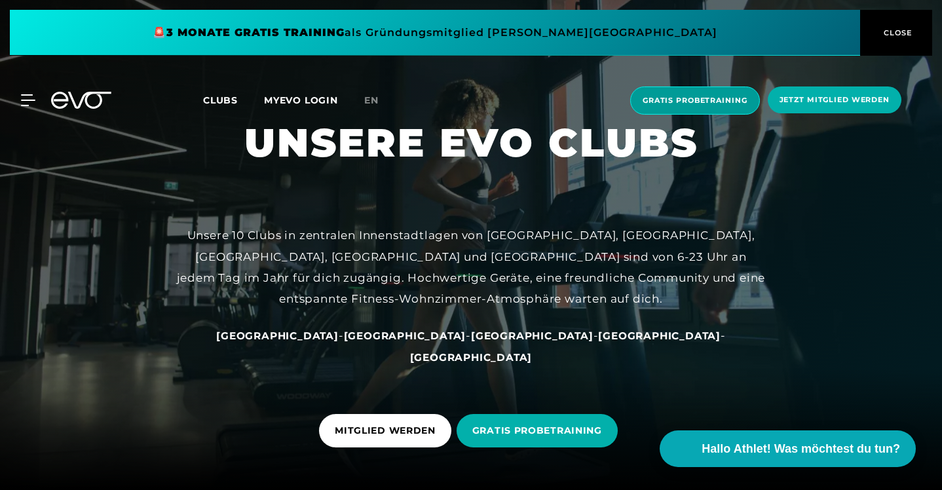
click at [670, 101] on span "Gratis Probetraining" at bounding box center [695, 100] width 105 height 11
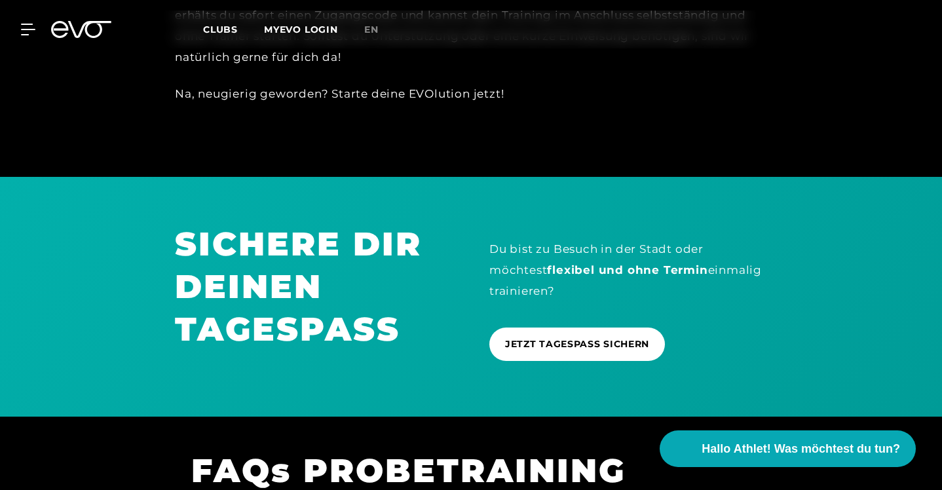
scroll to position [921, 0]
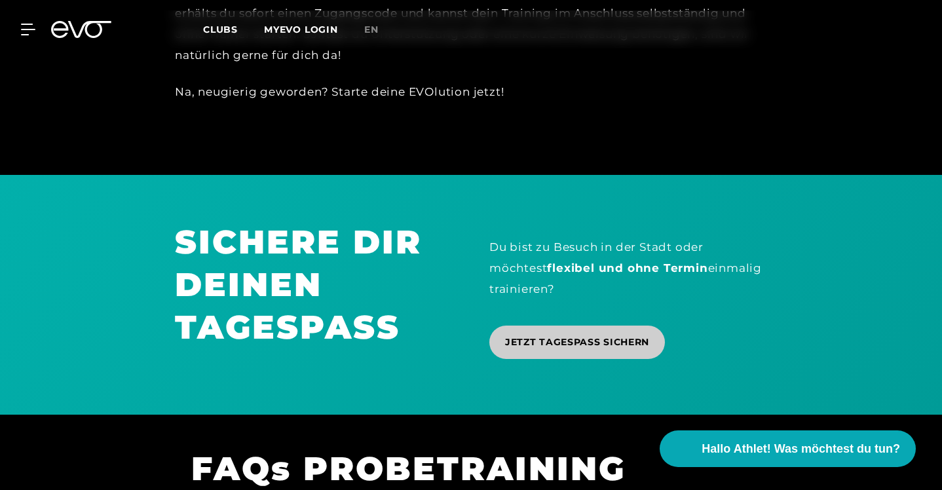
click at [607, 335] on span "JETZT TAGESPASS SICHERN" at bounding box center [577, 342] width 144 height 14
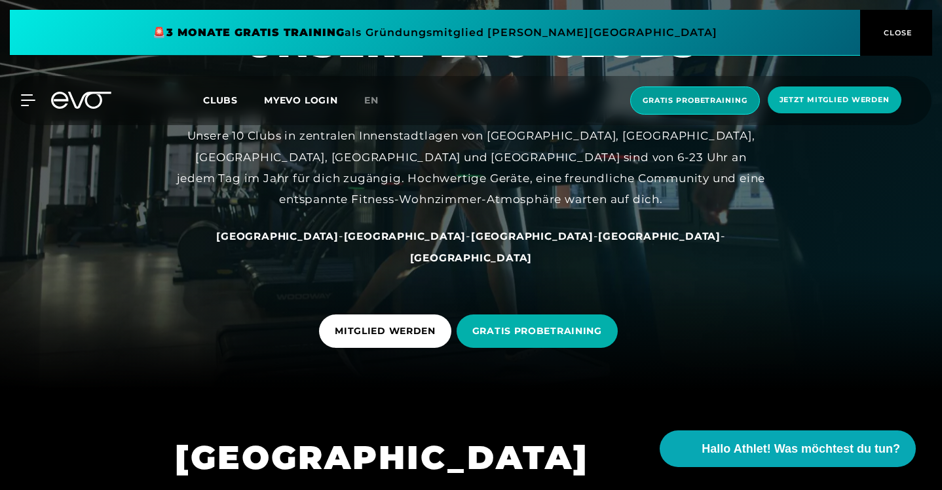
scroll to position [101, 0]
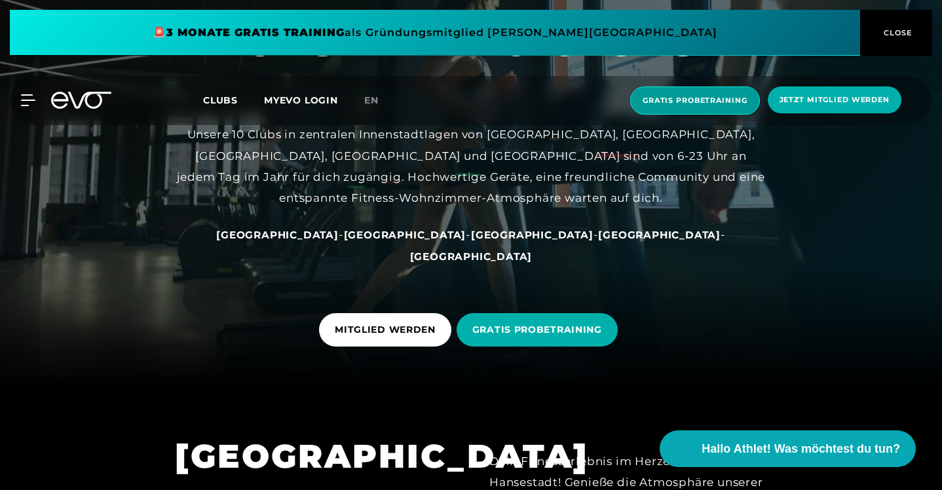
click at [702, 105] on span "Gratis Probetraining" at bounding box center [695, 100] width 105 height 11
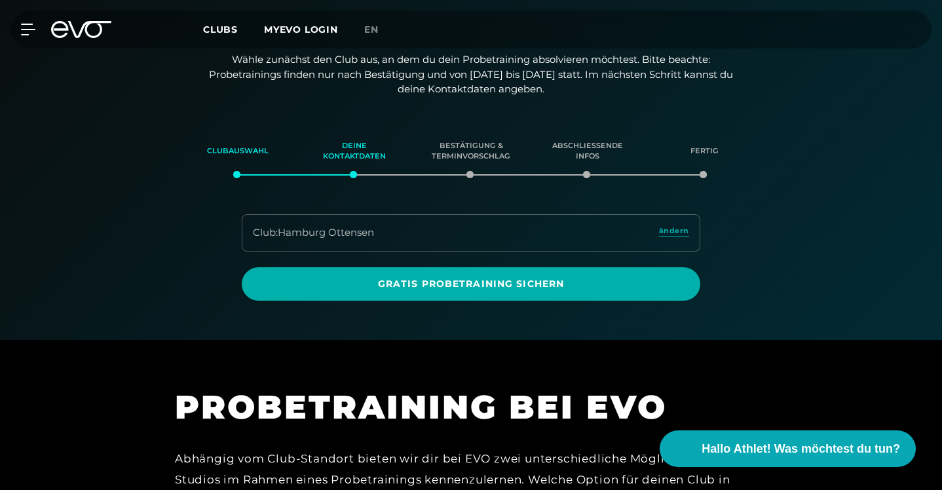
scroll to position [225, 0]
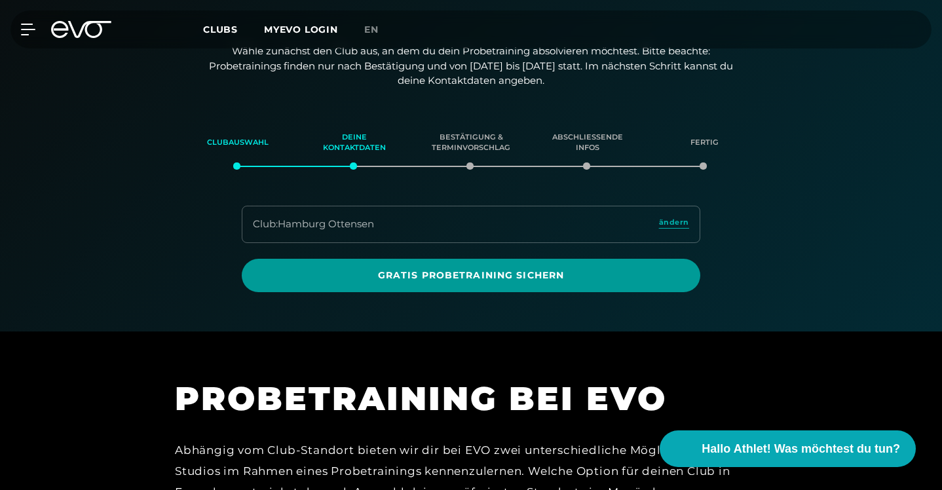
click at [577, 269] on span "Gratis Probetraining sichern" at bounding box center [471, 276] width 427 height 14
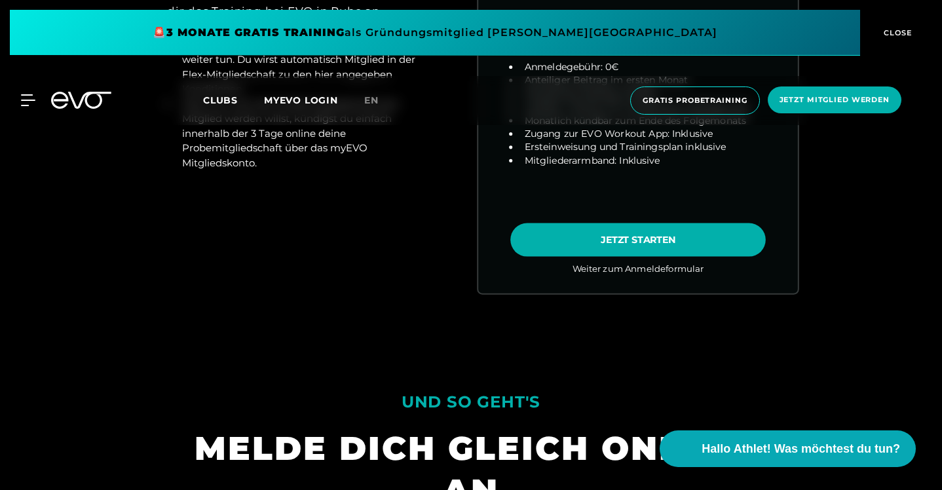
scroll to position [840, 0]
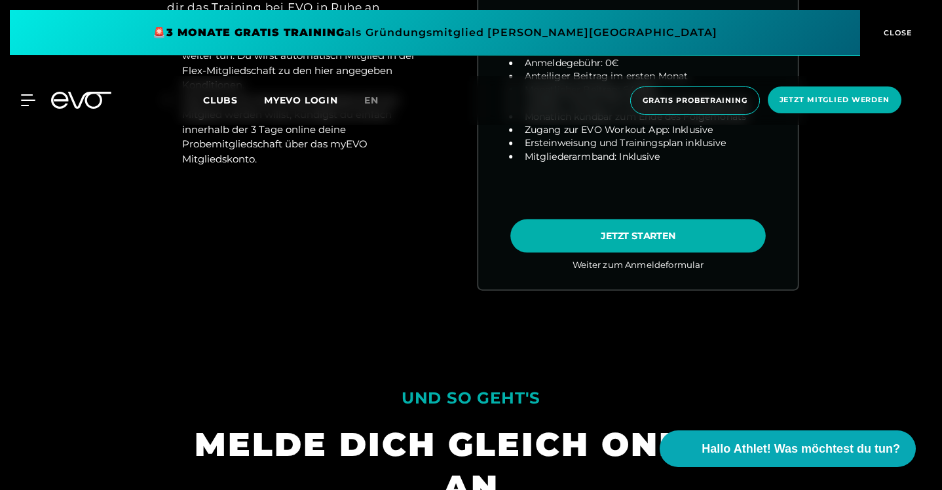
click at [611, 228] on link "choose plan" at bounding box center [638, 31] width 320 height 515
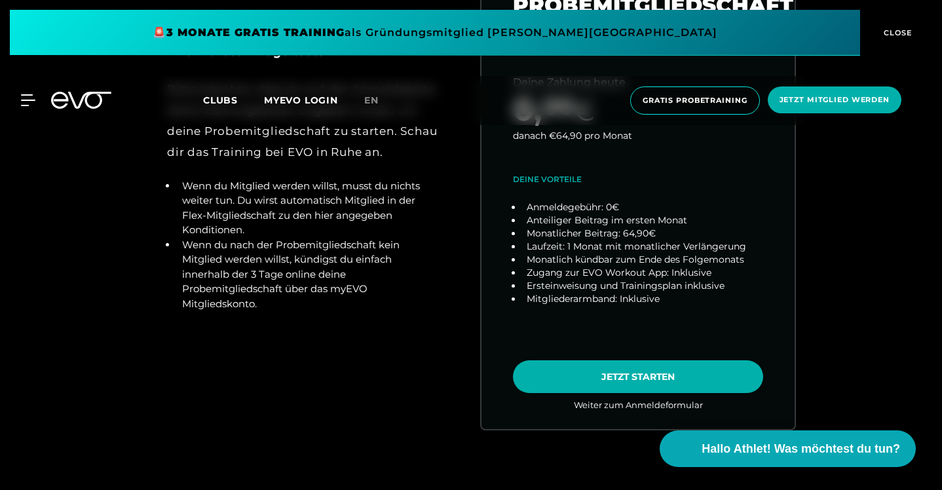
scroll to position [707, 0]
